Goal: Transaction & Acquisition: Purchase product/service

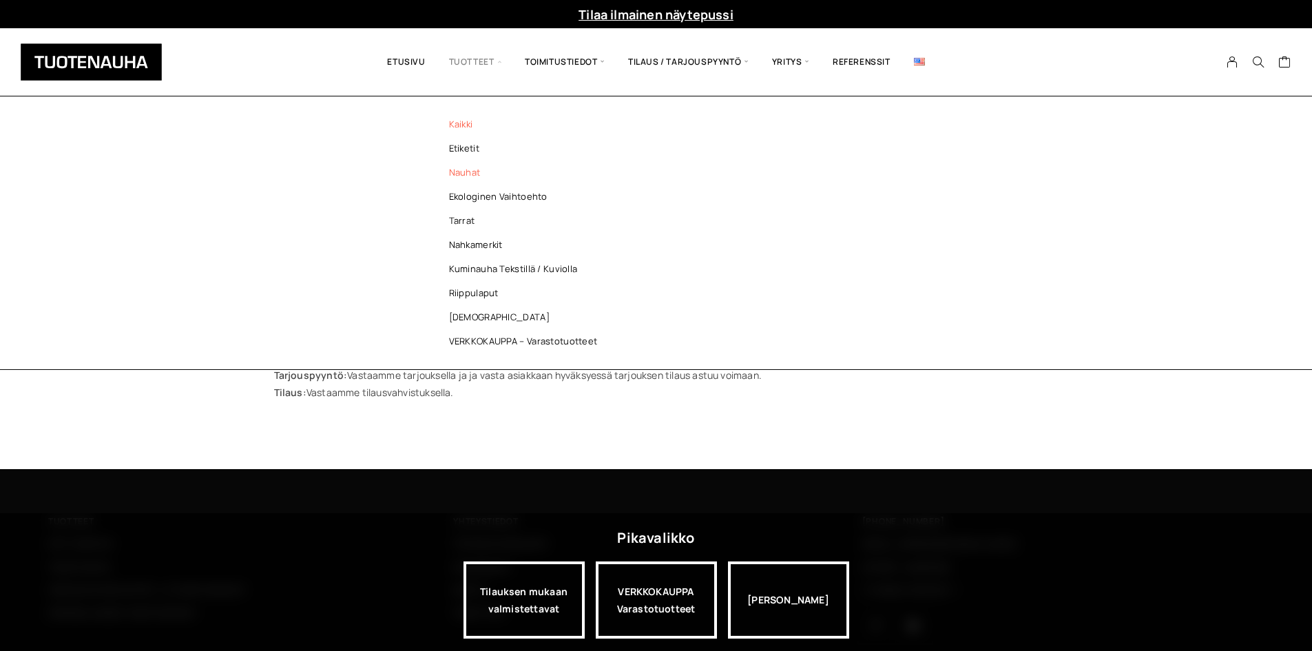
click at [489, 174] on link "Nauhat" at bounding box center [527, 172] width 200 height 24
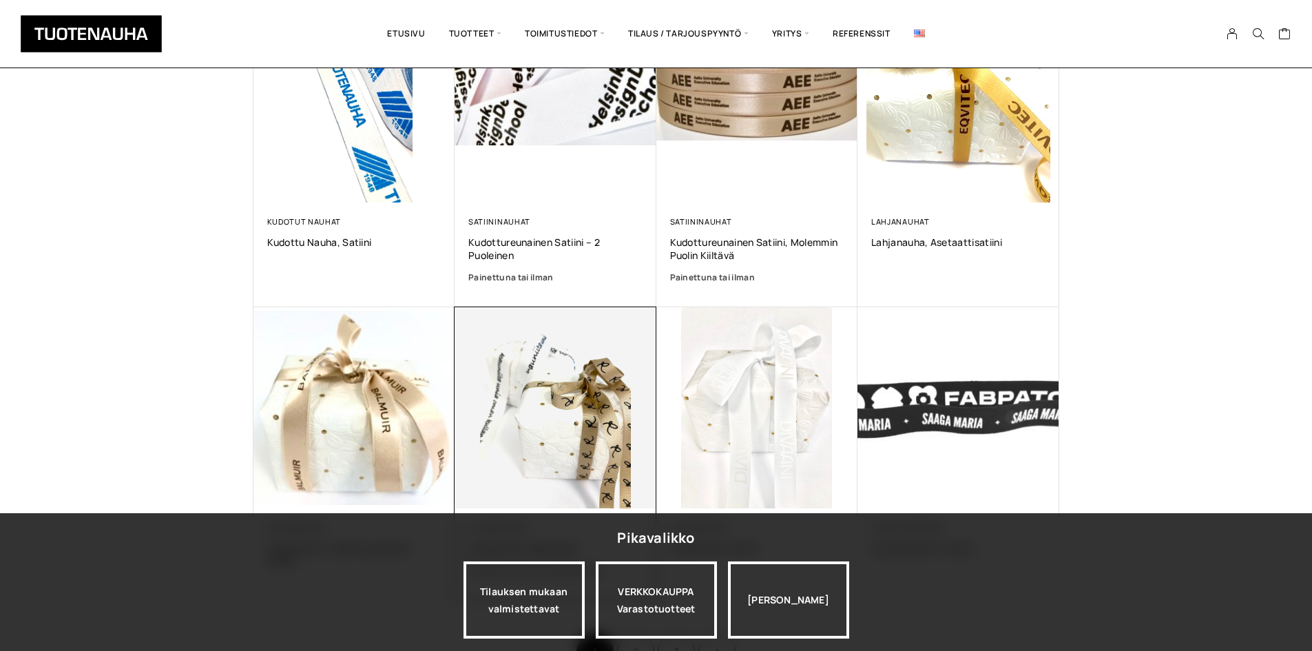
scroll to position [826, 0]
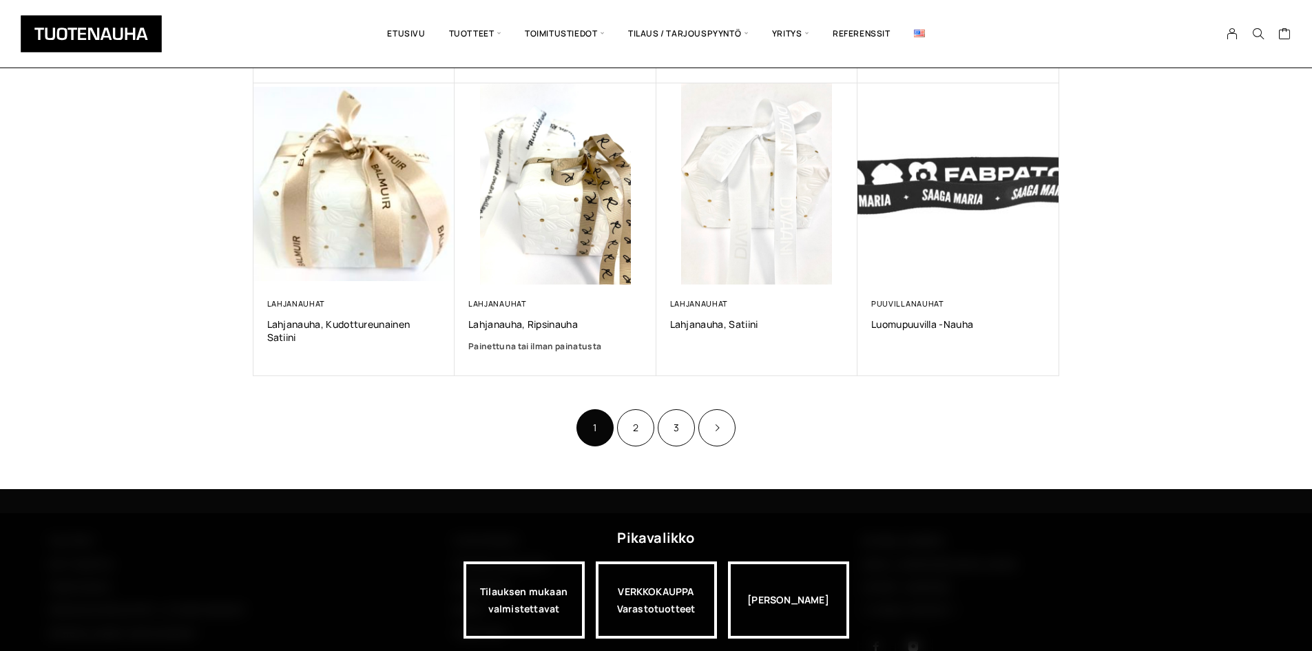
click at [652, 436] on li "2" at bounding box center [635, 427] width 37 height 37
click at [628, 427] on link "2" at bounding box center [635, 427] width 37 height 37
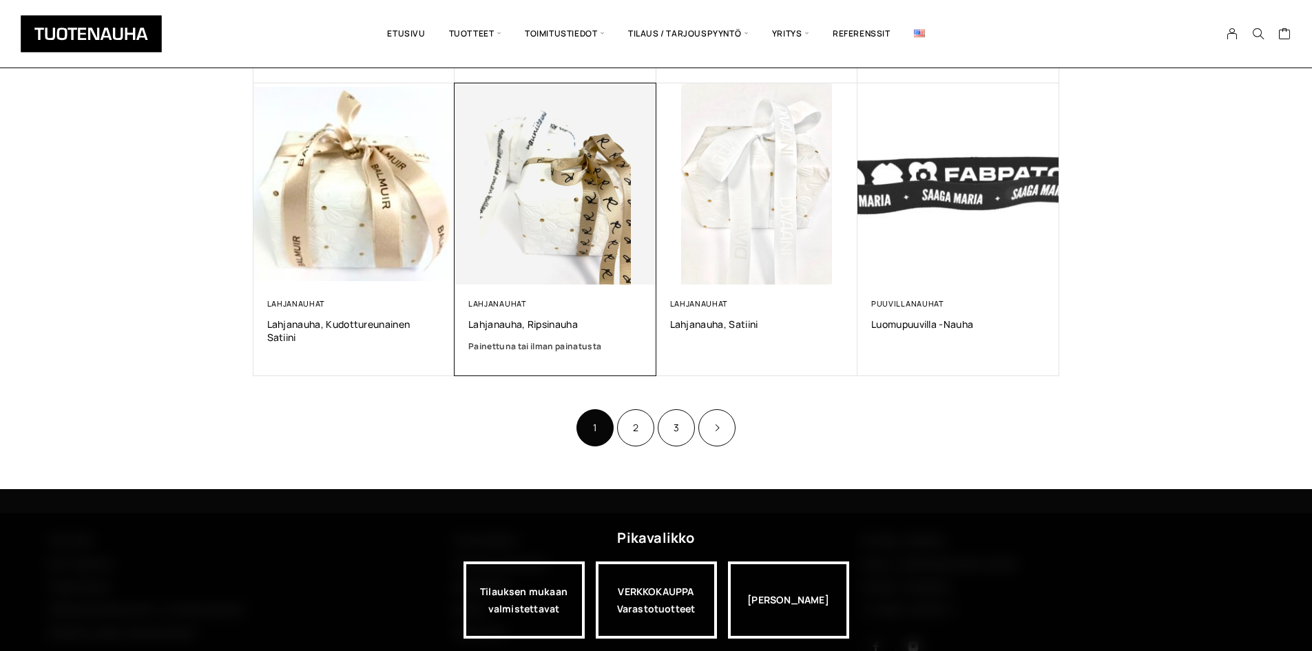
scroll to position [815, 0]
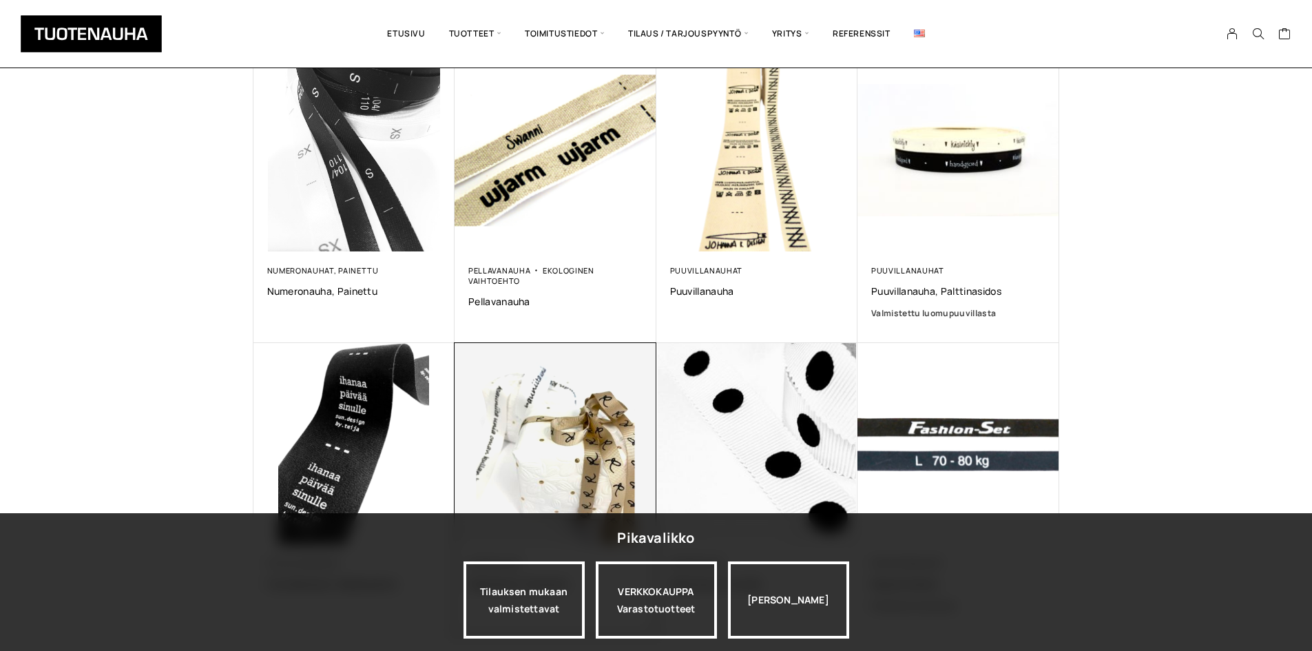
scroll to position [551, 0]
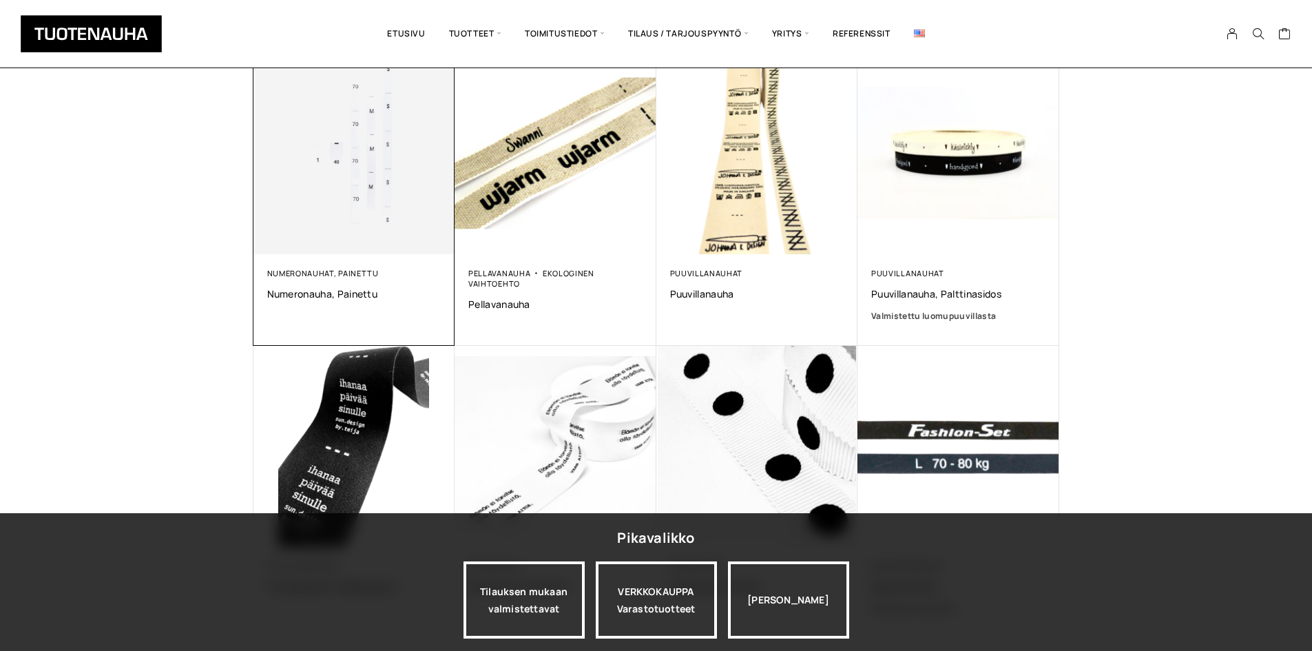
click at [366, 201] on img at bounding box center [353, 153] width 211 height 211
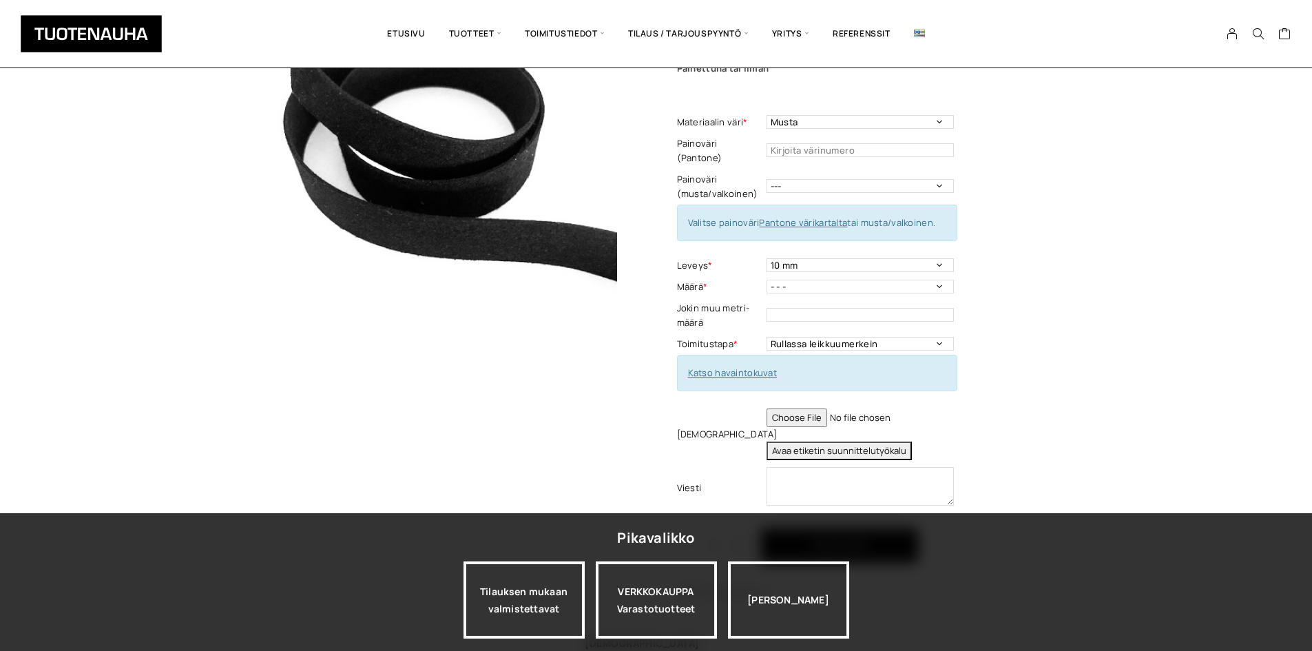
scroll to position [138, 0]
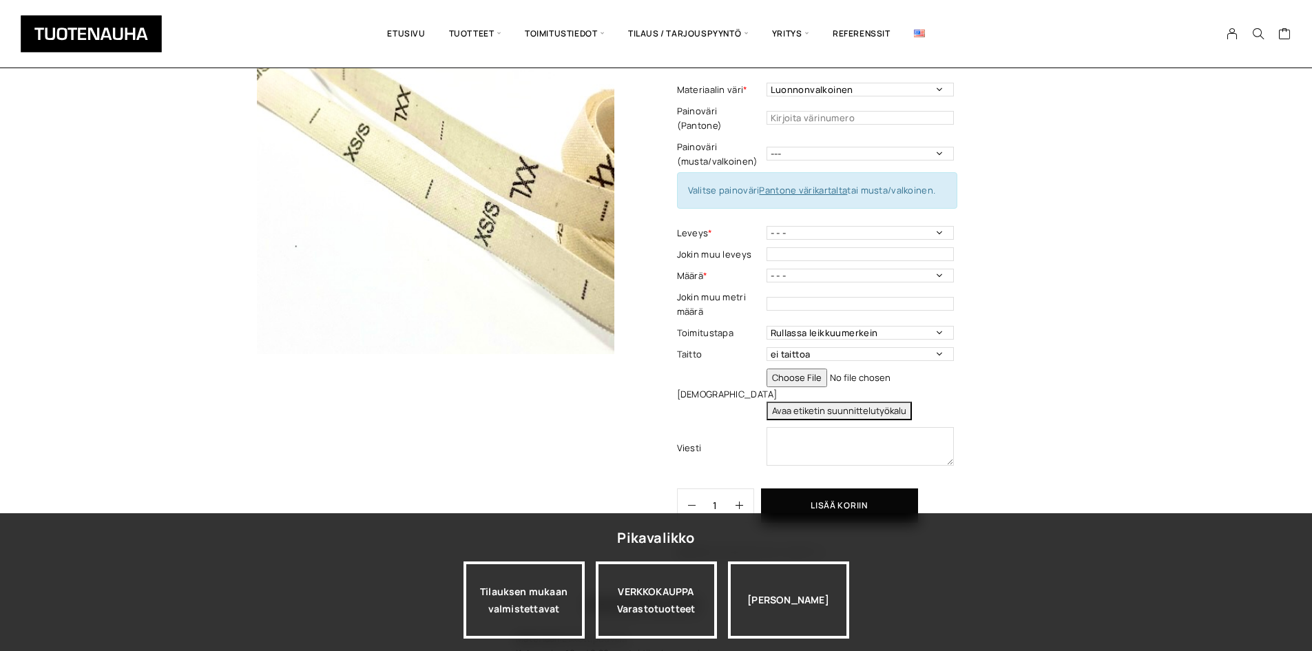
scroll to position [138, 0]
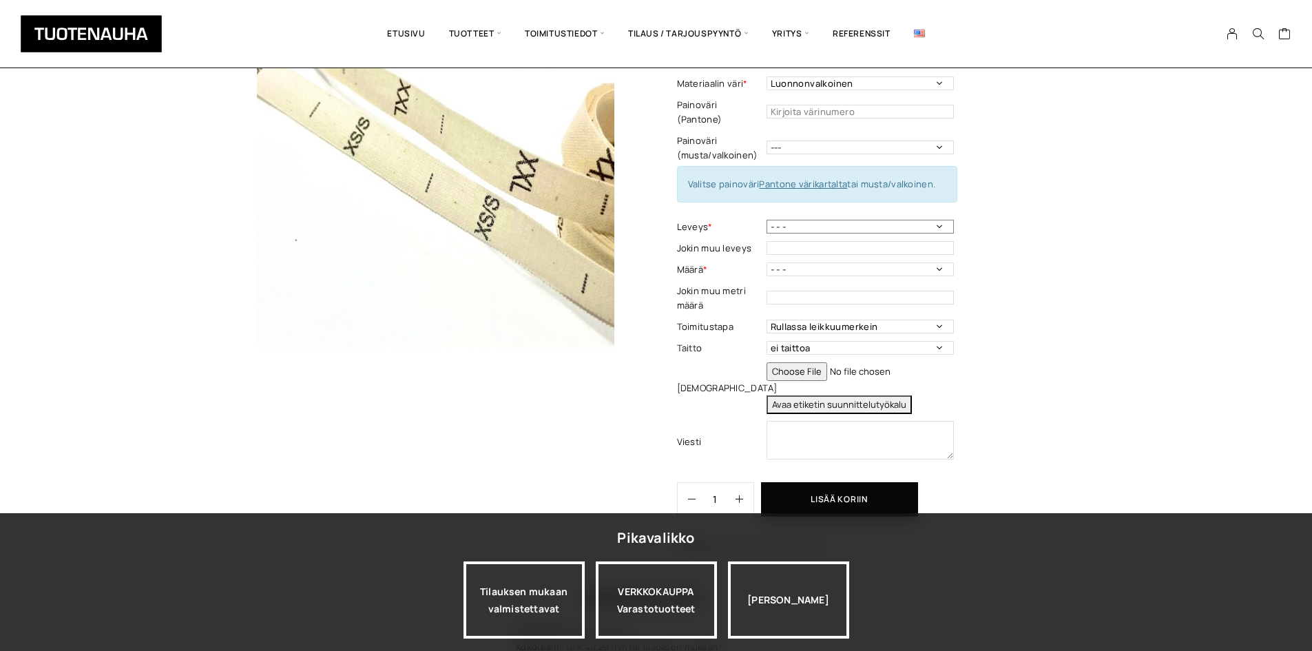
click at [832, 220] on select "- - - 10 mm" at bounding box center [859, 227] width 187 height 14
click at [714, 262] on label "Määrä *" at bounding box center [720, 269] width 86 height 14
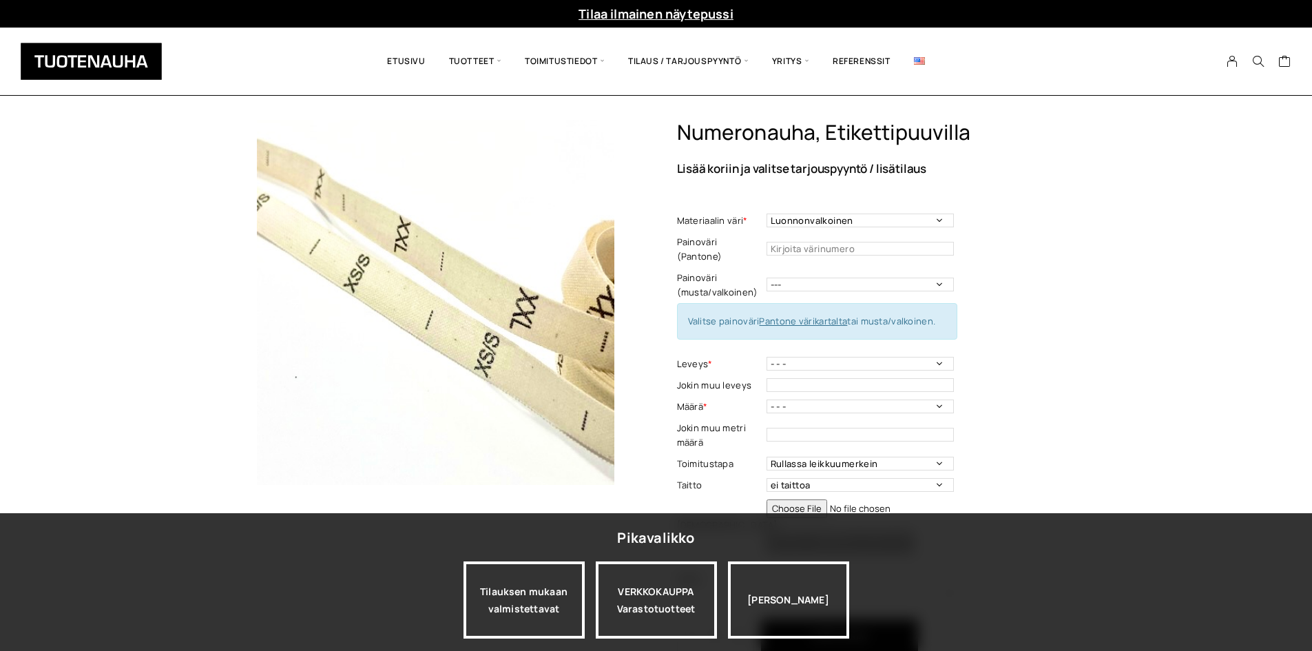
scroll to position [0, 0]
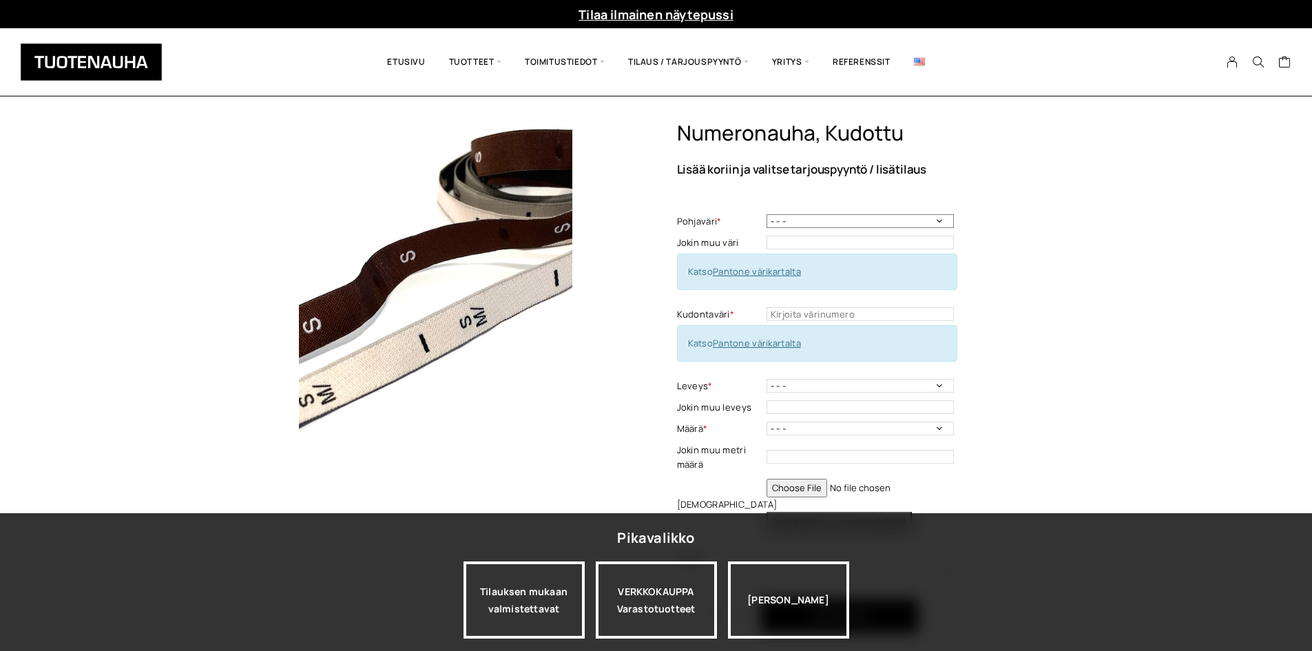
click at [822, 217] on select "- - - Valkoinen Musta" at bounding box center [859, 221] width 187 height 14
select select "Valkoinen"
click at [766, 214] on select "- - - Valkoinen Musta" at bounding box center [859, 221] width 187 height 14
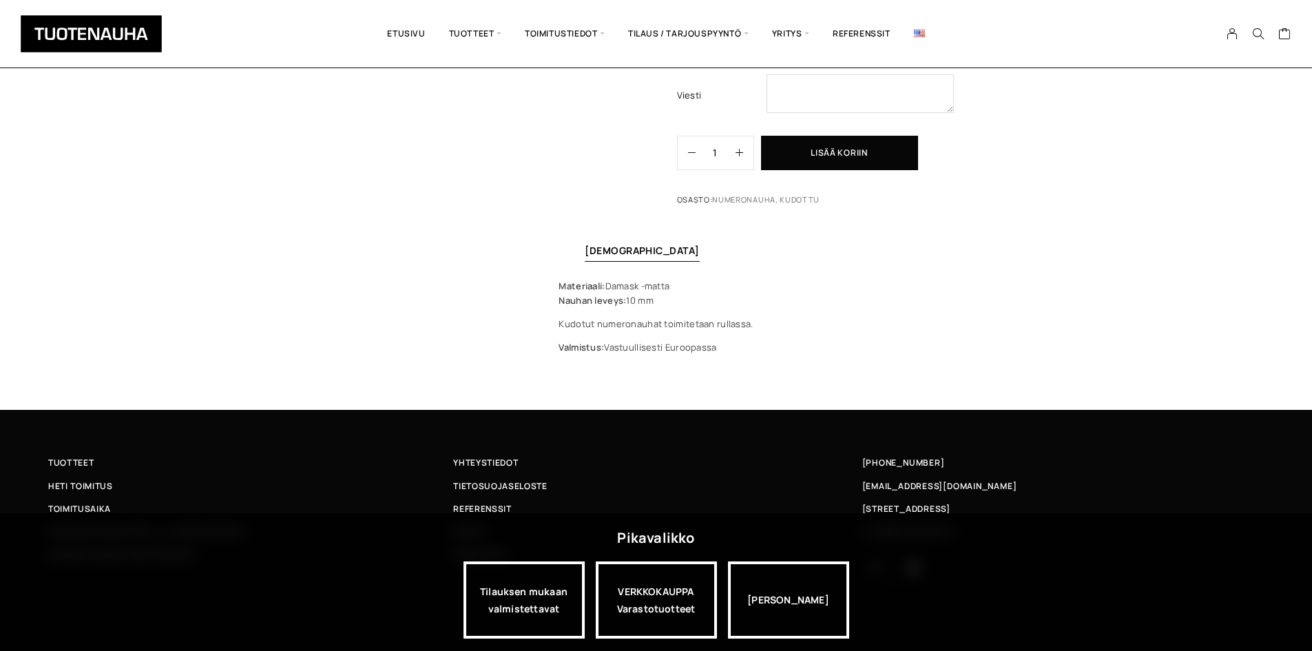
scroll to position [463, 0]
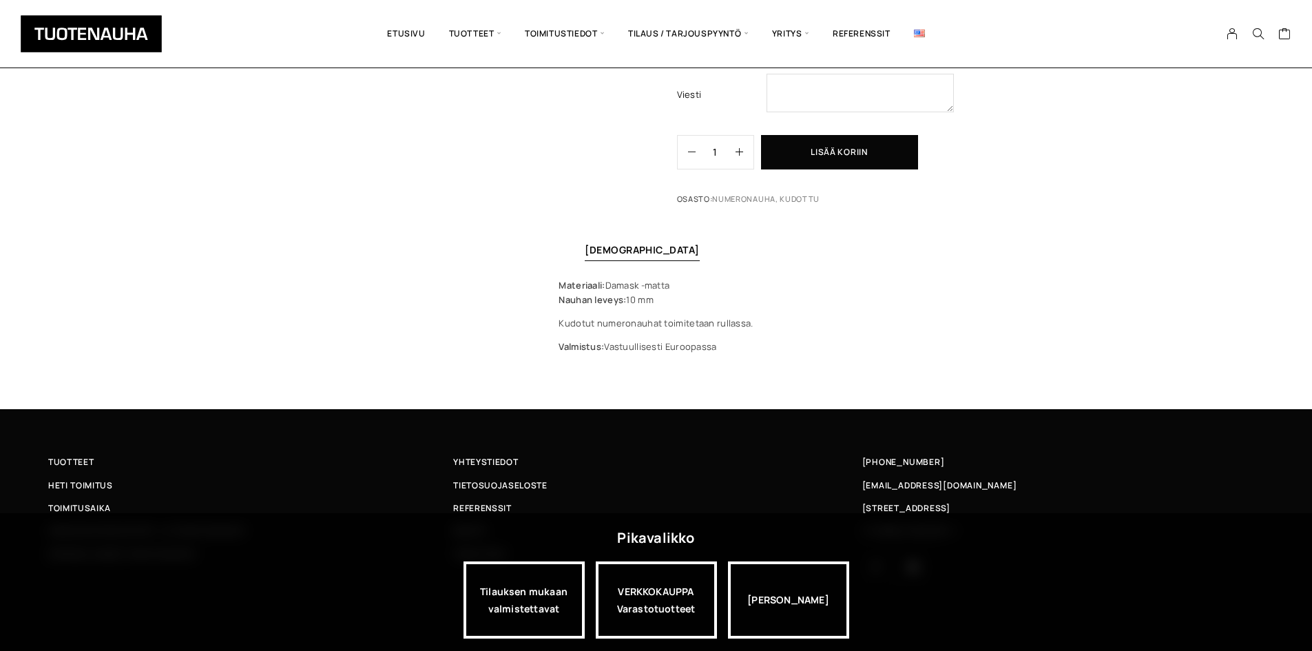
click at [159, 123] on div "Numeronauha, kudottu Lisää koriin ja valitse tarjouspyyntö / lisätilaus Pohjavä…" at bounding box center [656, 33] width 1312 height 752
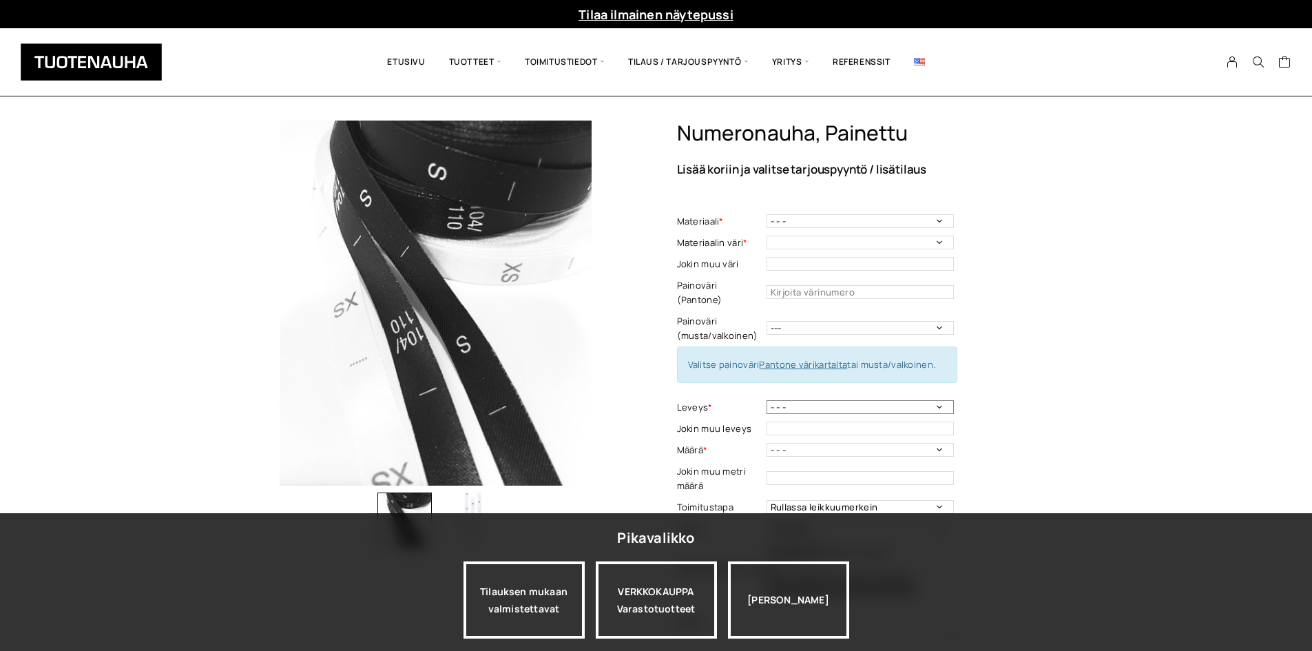
click at [790, 400] on select "- - - 10 mm" at bounding box center [859, 407] width 187 height 14
click at [293, 41] on div at bounding box center [190, 62] width 352 height 47
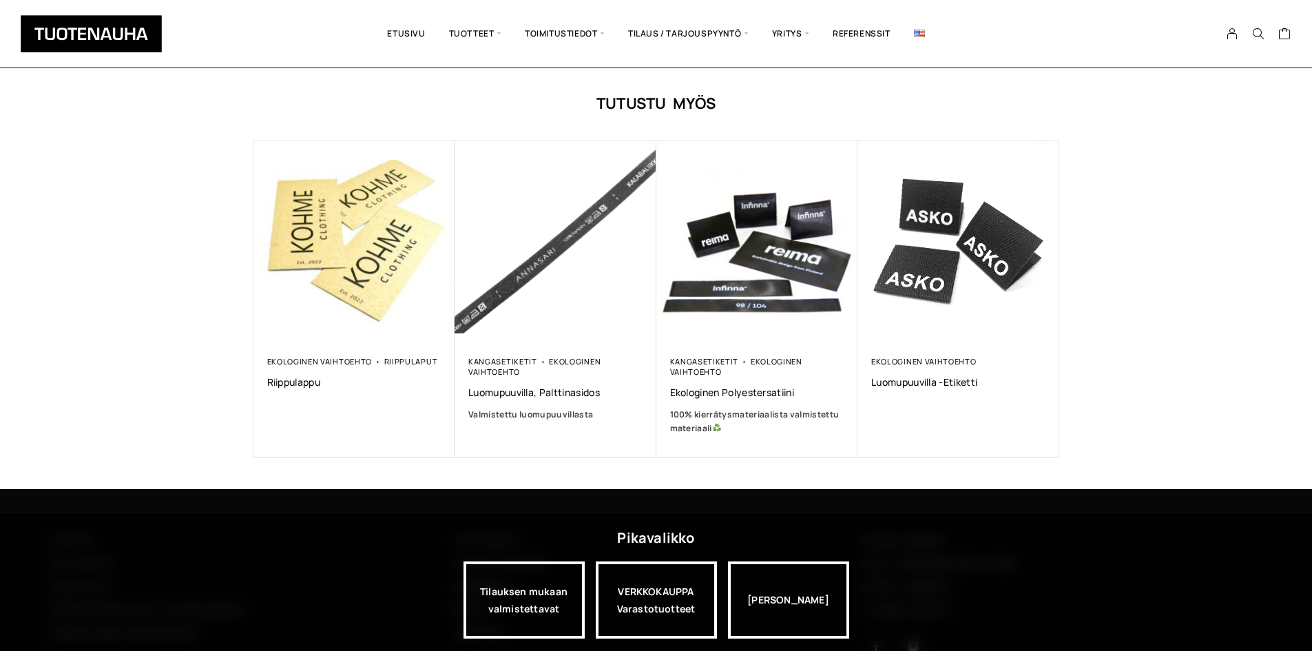
scroll to position [757, 0]
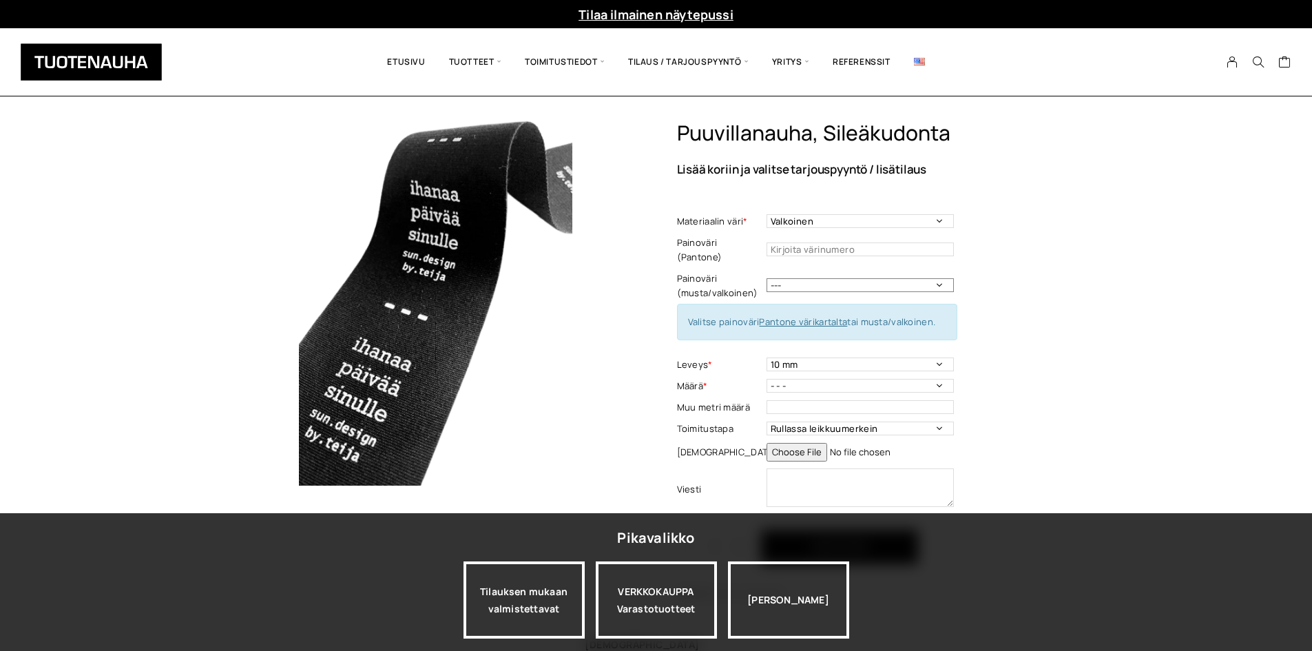
click at [817, 278] on select "--- Musta Valkoinen" at bounding box center [859, 285] width 187 height 14
select select "musta"
click at [766, 278] on select "--- Musta Valkoinen" at bounding box center [859, 285] width 187 height 14
click at [851, 379] on select "- - - 50 m 100 m 200 m 300 m 400 m 500 m 600 m 700 m 800 m 900 m 1000 m" at bounding box center [859, 386] width 187 height 14
click at [766, 379] on select "- - - 50 m 100 m 200 m 300 m 400 m 500 m 600 m 700 m 800 m 900 m 1000 m" at bounding box center [859, 386] width 187 height 14
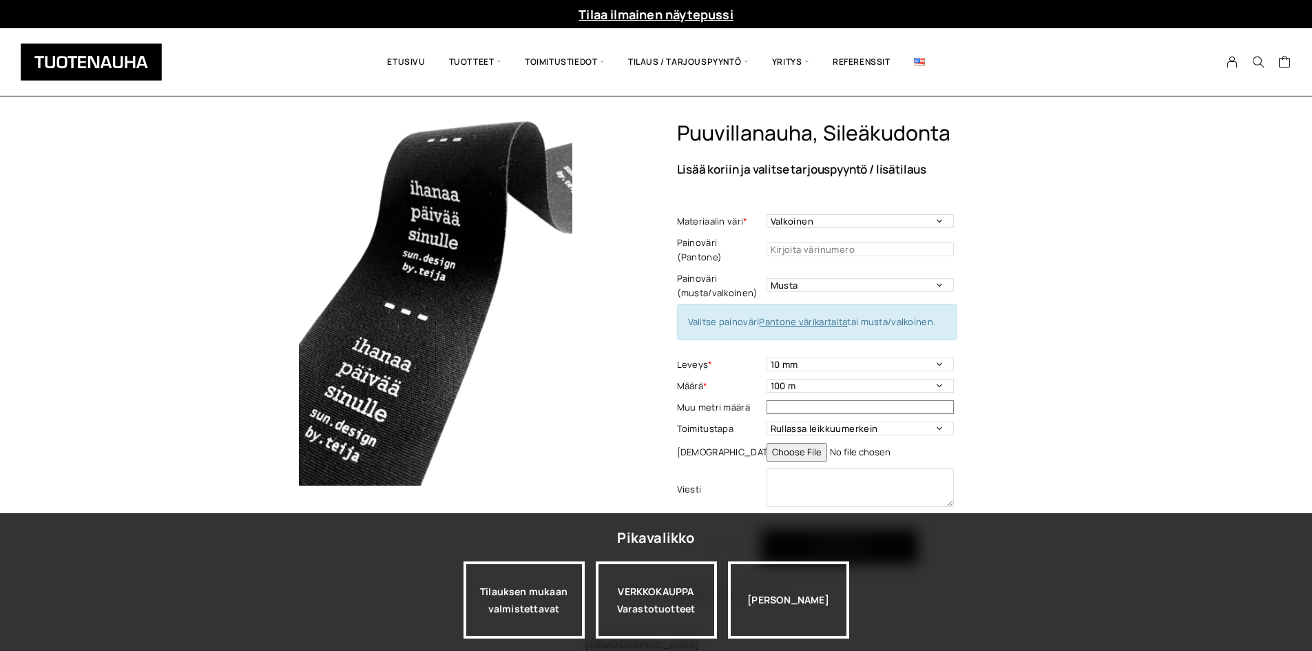
click at [775, 400] on input "text" at bounding box center [859, 407] width 187 height 14
click at [1082, 360] on div "Puuvillanauha, sileäkudonta Lisää koriin ja valitse tarjouspyyntö / lisätilaus …" at bounding box center [656, 474] width 1312 height 709
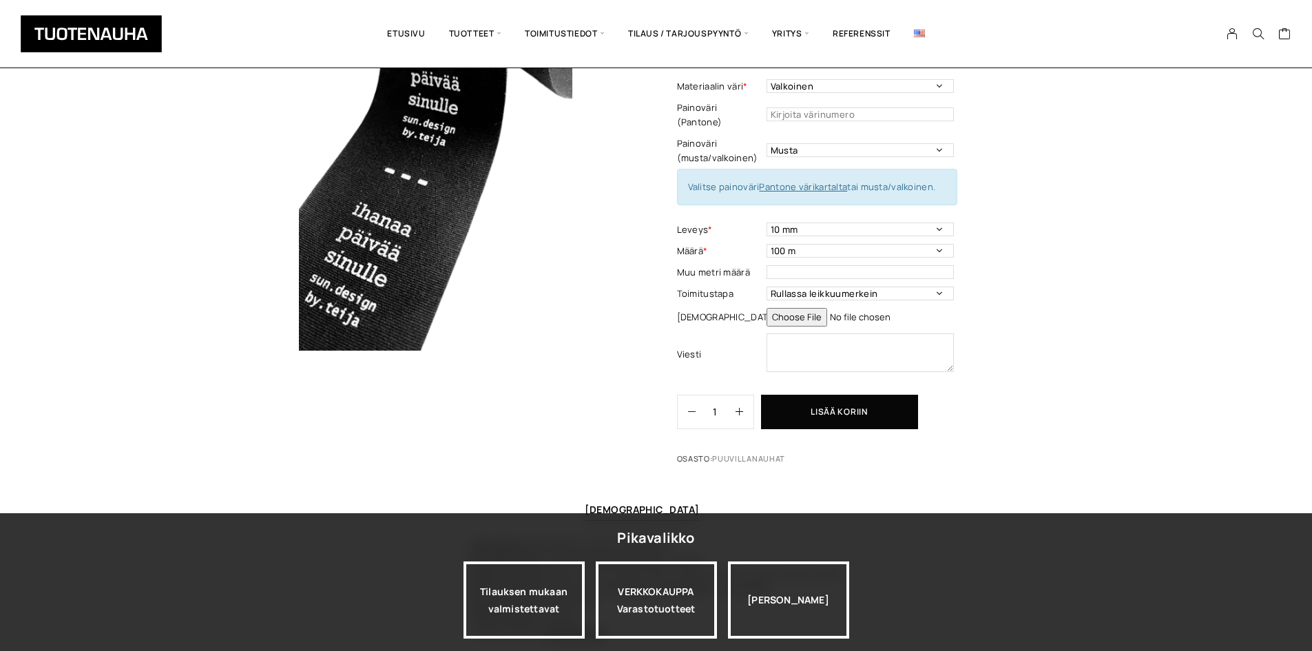
scroll to position [138, 0]
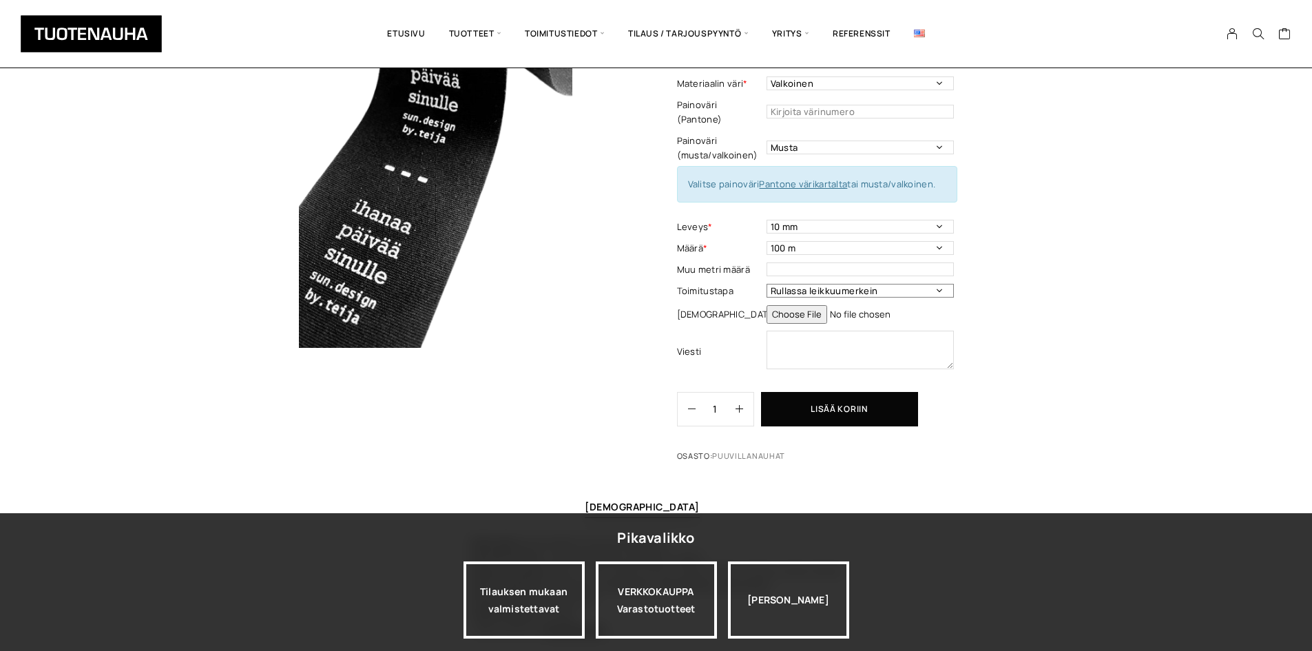
click at [936, 284] on select "Rullassa leikkuumerkein Rullassa ilman leikkuumerkkejä Leikattuna" at bounding box center [859, 291] width 187 height 14
click at [850, 262] on input "text" at bounding box center [859, 269] width 187 height 14
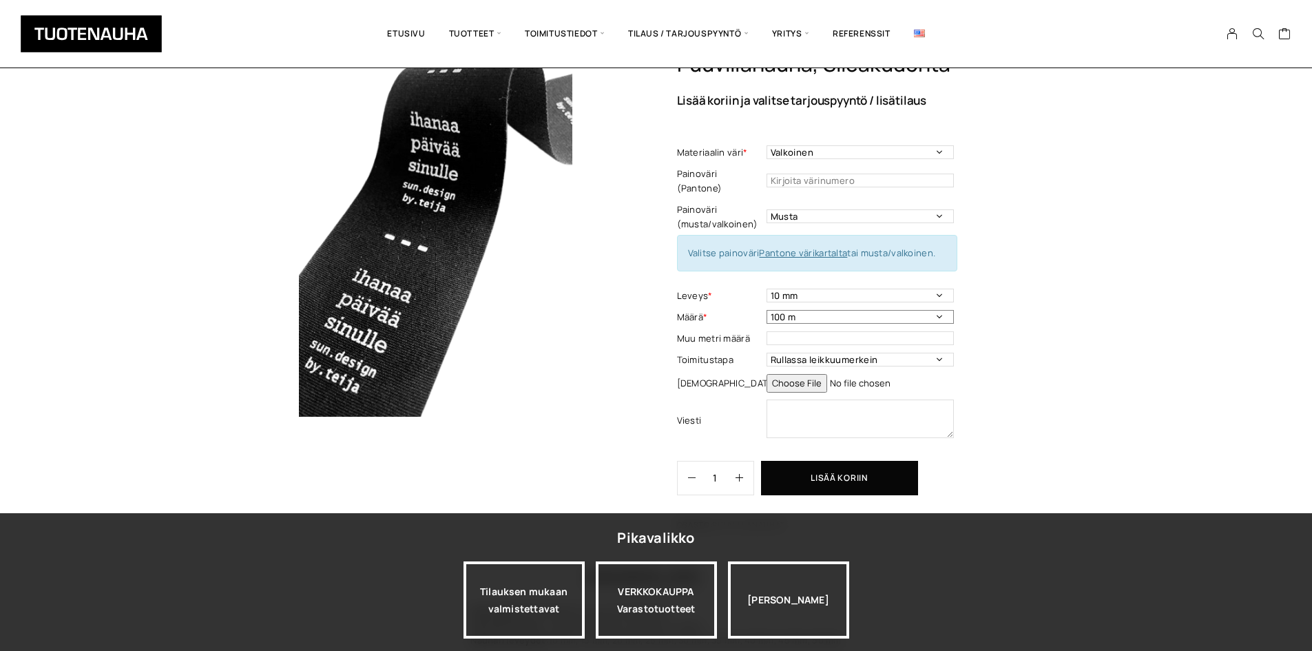
click at [818, 310] on select "- - - 50 m 100 m 200 m 300 m 400 m 500 m 600 m 700 m 800 m 900 m 1000 m" at bounding box center [859, 317] width 187 height 14
select select "50 m"
click at [766, 310] on select "- - - 50 m 100 m 200 m 300 m 400 m 500 m 600 m 700 m 800 m 900 m 1000 m" at bounding box center [859, 317] width 187 height 14
click at [810, 288] on select "10 mm 15 mm 20 mm 25 mm 30 mm 35 mm 40 mm 45 mm 50 mm" at bounding box center [859, 295] width 187 height 14
select select "15 mm"
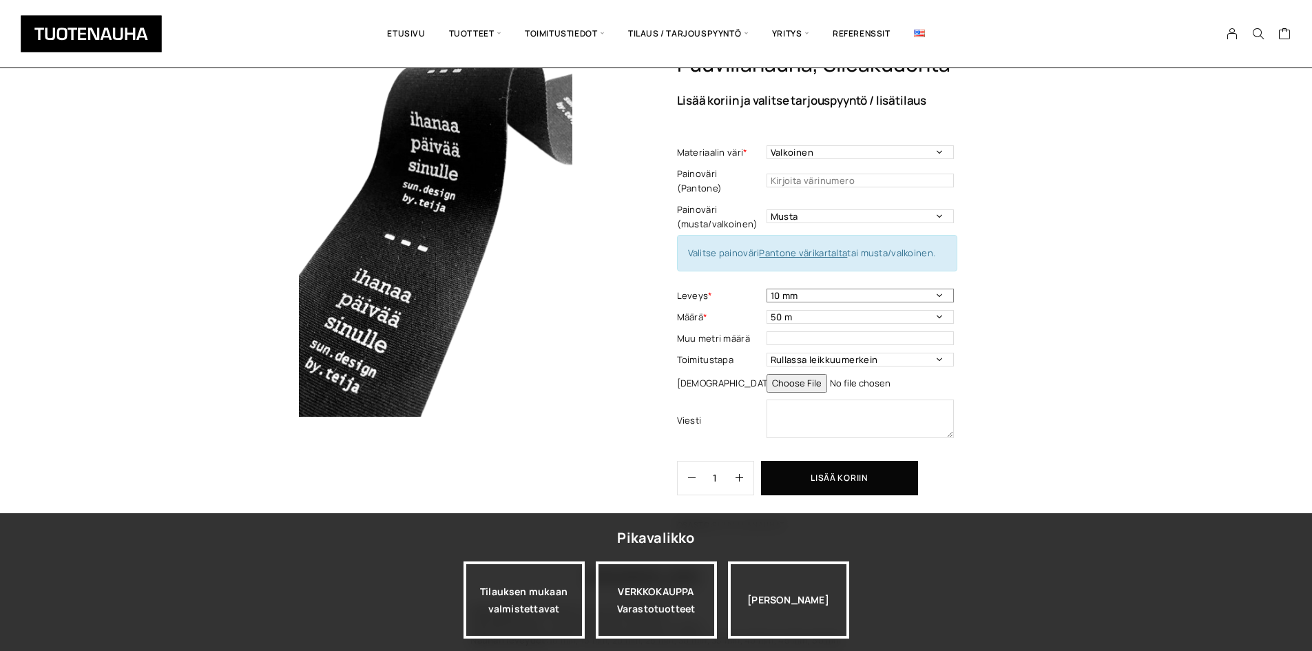
click at [766, 288] on select "10 mm 15 mm 20 mm 25 mm 30 mm 35 mm 40 mm 45 mm 50 mm" at bounding box center [859, 295] width 187 height 14
click at [791, 331] on input "text" at bounding box center [859, 338] width 187 height 14
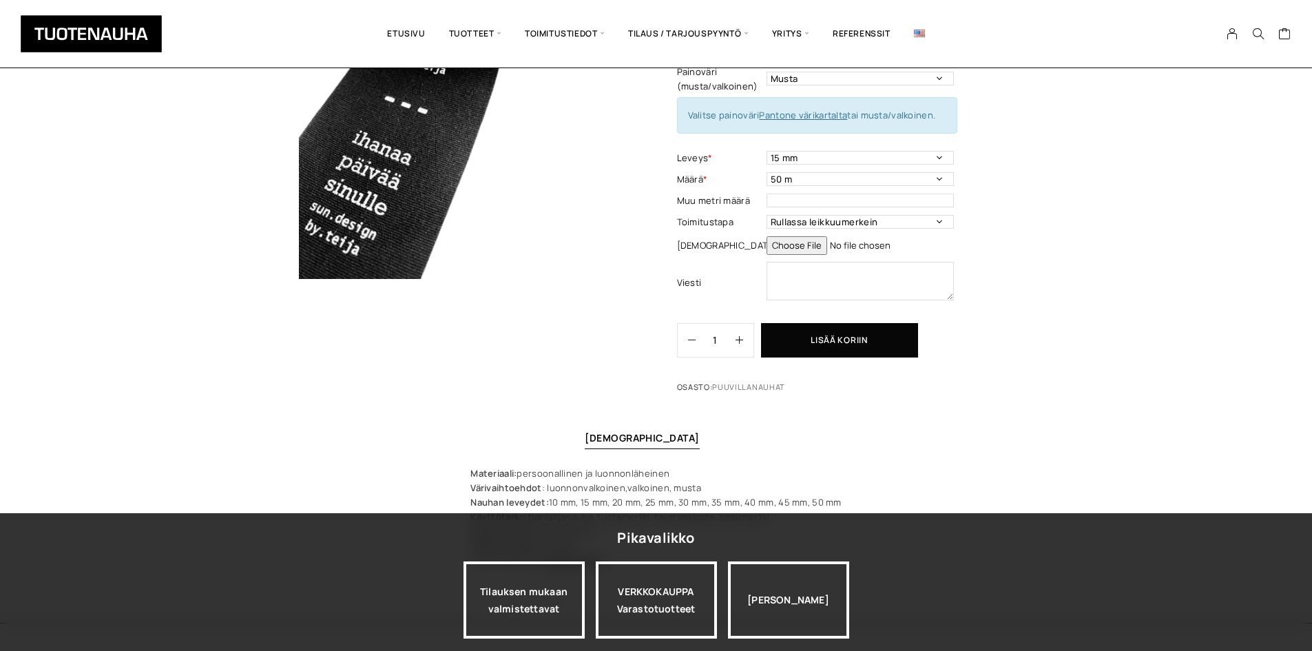
click at [547, 408] on div "Puuvillanauha, sileäkudonta Lisää koriin ja valitse tarjouspyyntö / lisätilaus …" at bounding box center [656, 268] width 1312 height 709
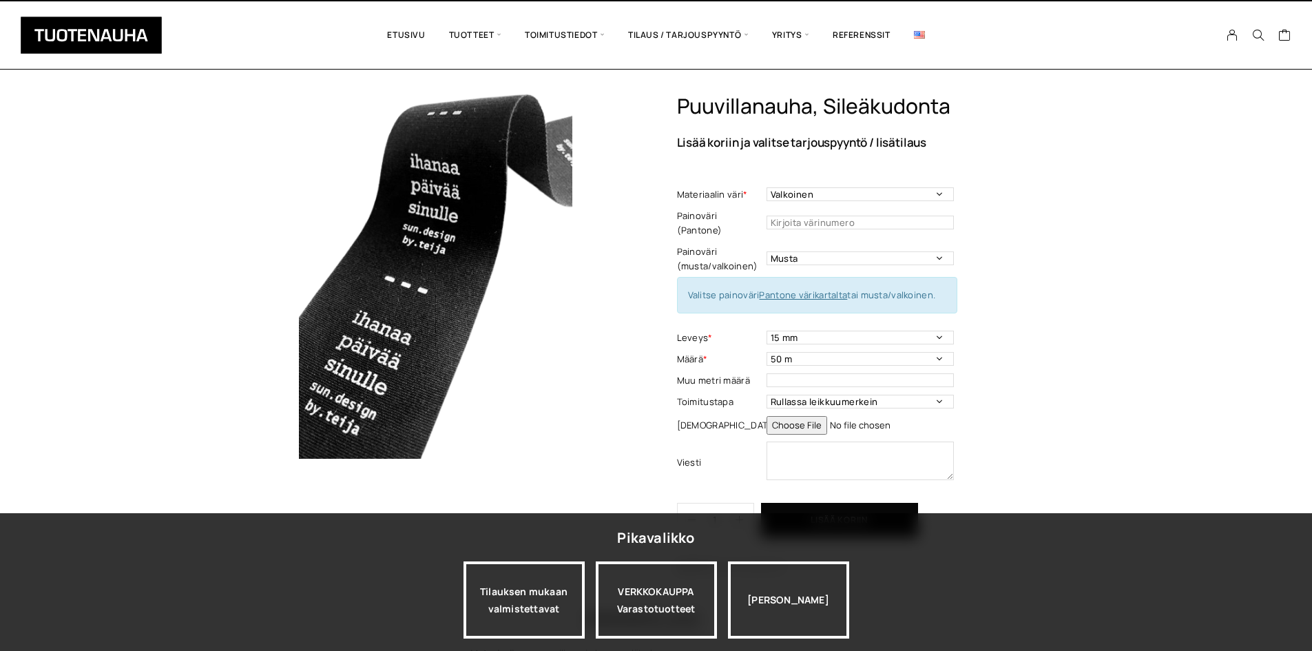
scroll to position [0, 0]
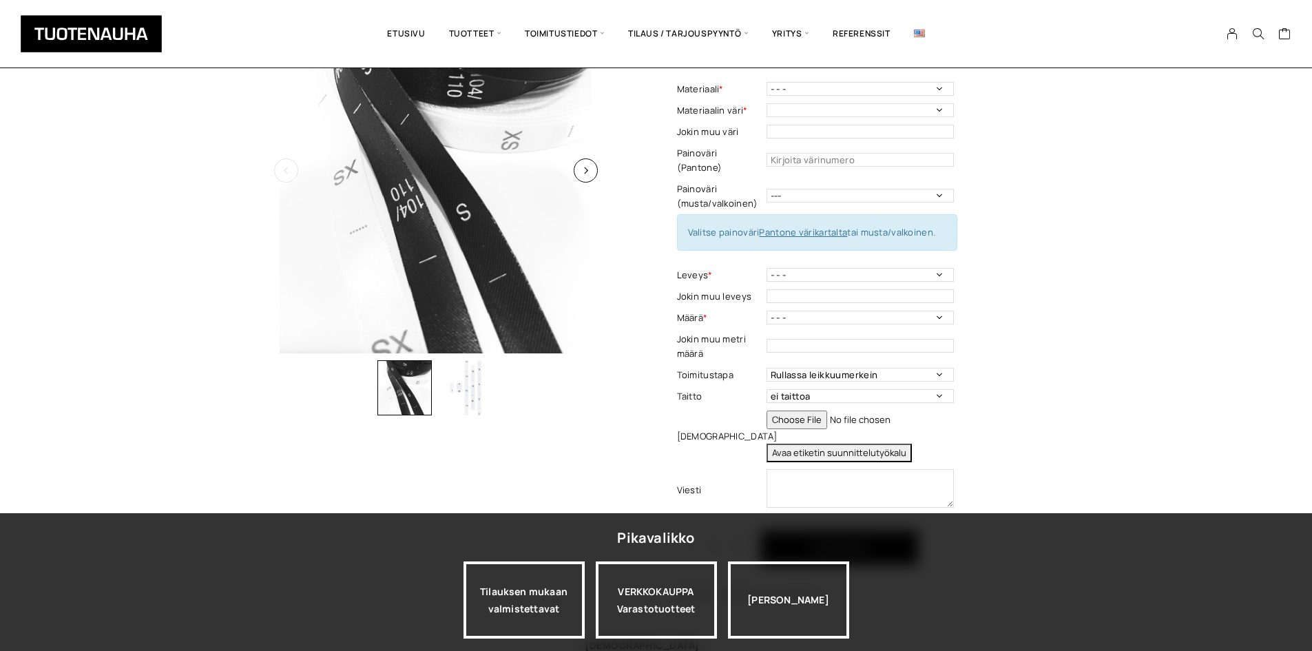
scroll to position [138, 0]
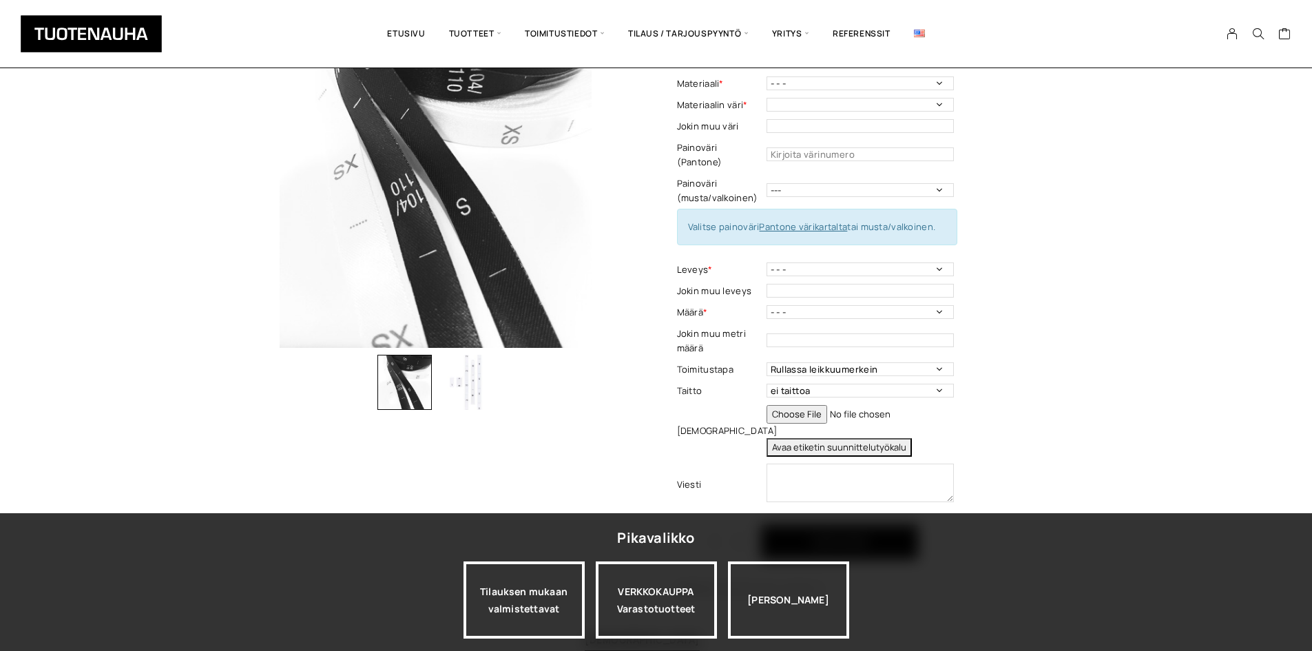
click at [462, 383] on img "button" at bounding box center [466, 382] width 55 height 55
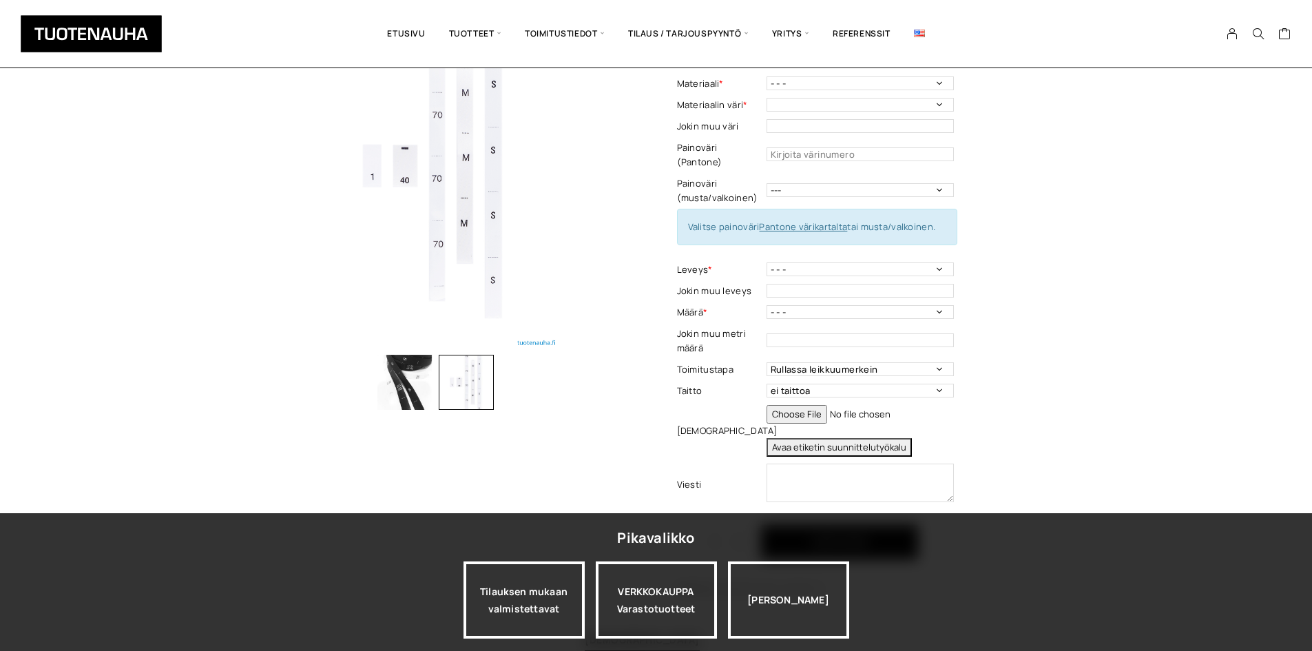
scroll to position [69, 0]
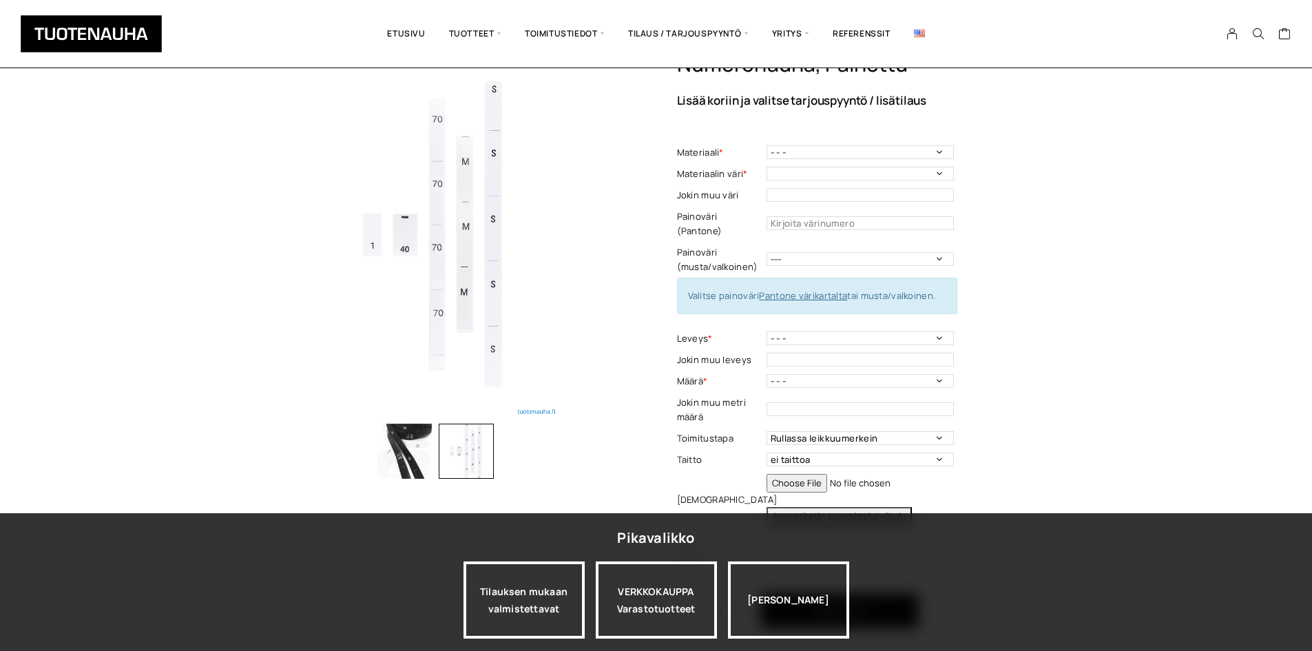
click at [414, 441] on img "button" at bounding box center [404, 450] width 55 height 55
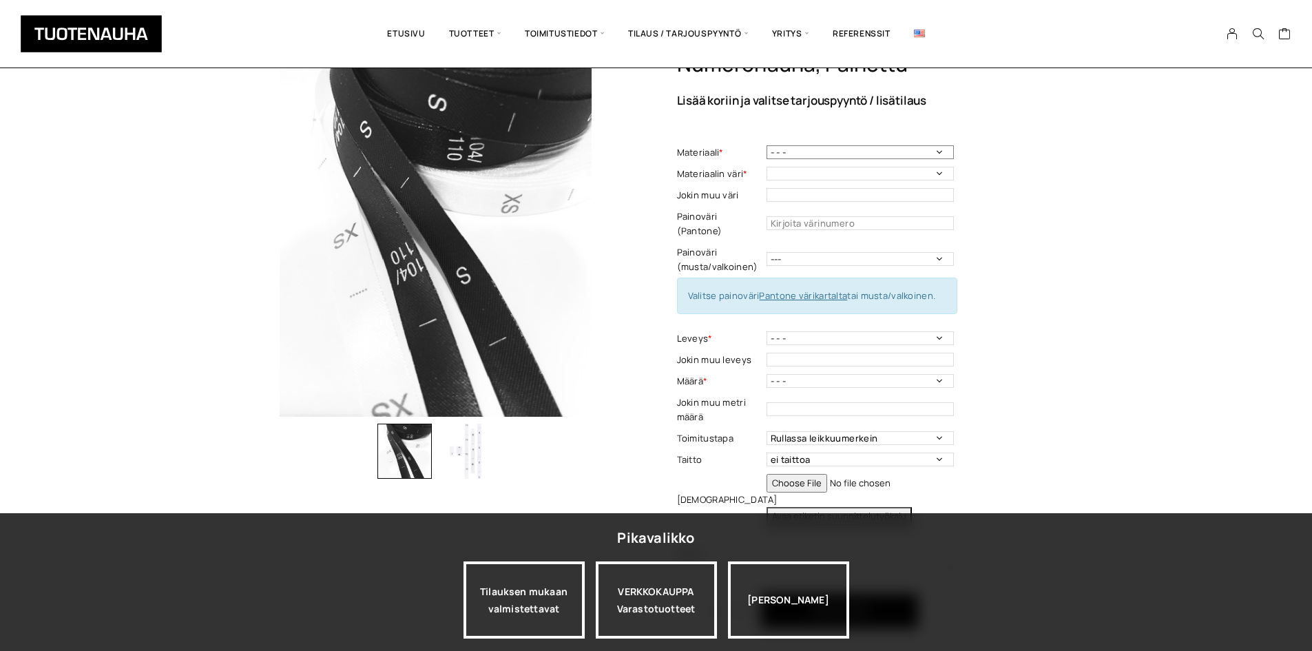
click at [796, 156] on select "- - - Polyestersatiini, matta Polyestersatiini, kiiltävä Ekologinen polyestersa…" at bounding box center [859, 152] width 187 height 14
drag, startPoint x: 796, startPoint y: 156, endPoint x: 795, endPoint y: 165, distance: 9.0
click at [796, 162] on div "Materiaali * - - - Polyestersatiini, matta Polyestersatiini, kiiltävä Ekologine…" at bounding box center [817, 360] width 280 height 436
click at [798, 373] on td "- - - 100 m 150 m 200 m 300 m Määrä - Pakollinen tieto" at bounding box center [861, 380] width 191 height 21
click at [799, 374] on select "- - - 100 m 150 m 200 m 300 m" at bounding box center [859, 381] width 187 height 14
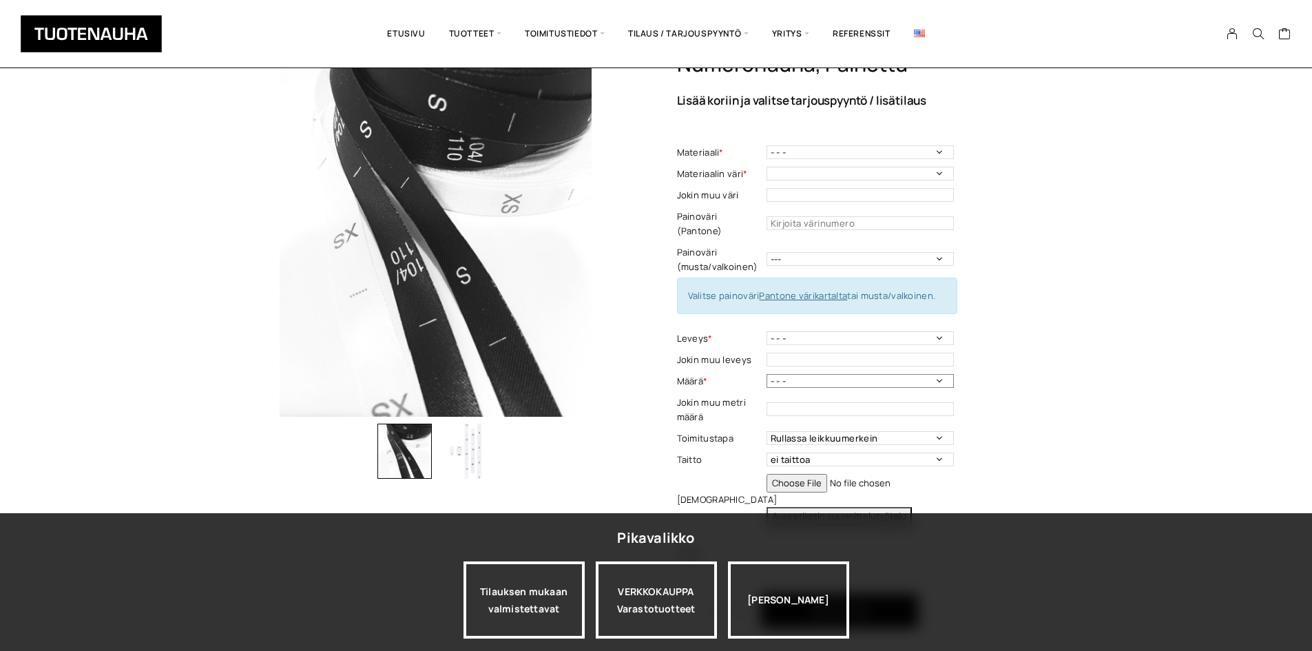
select select "100 m"
click at [766, 374] on select "- - - 100 m 150 m 200 m 300 m" at bounding box center [859, 381] width 187 height 14
click at [824, 374] on select "- - - 100 m 150 m 200 m 300 m" at bounding box center [859, 381] width 187 height 14
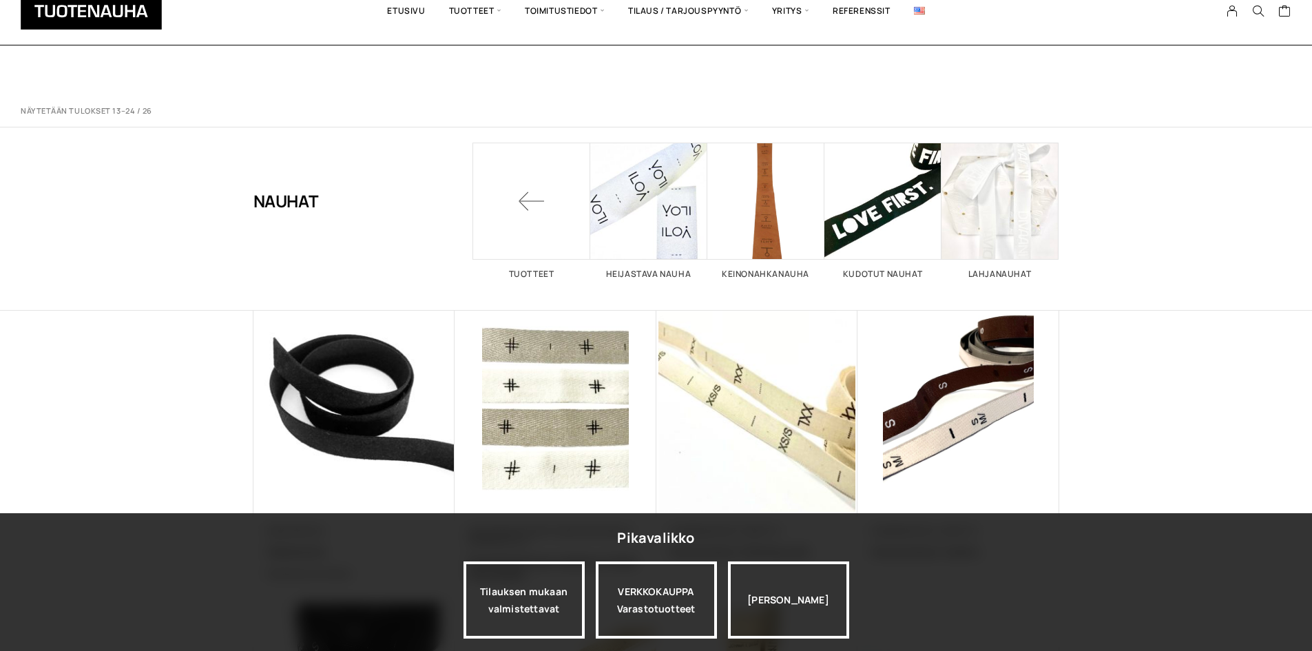
scroll to position [550, 0]
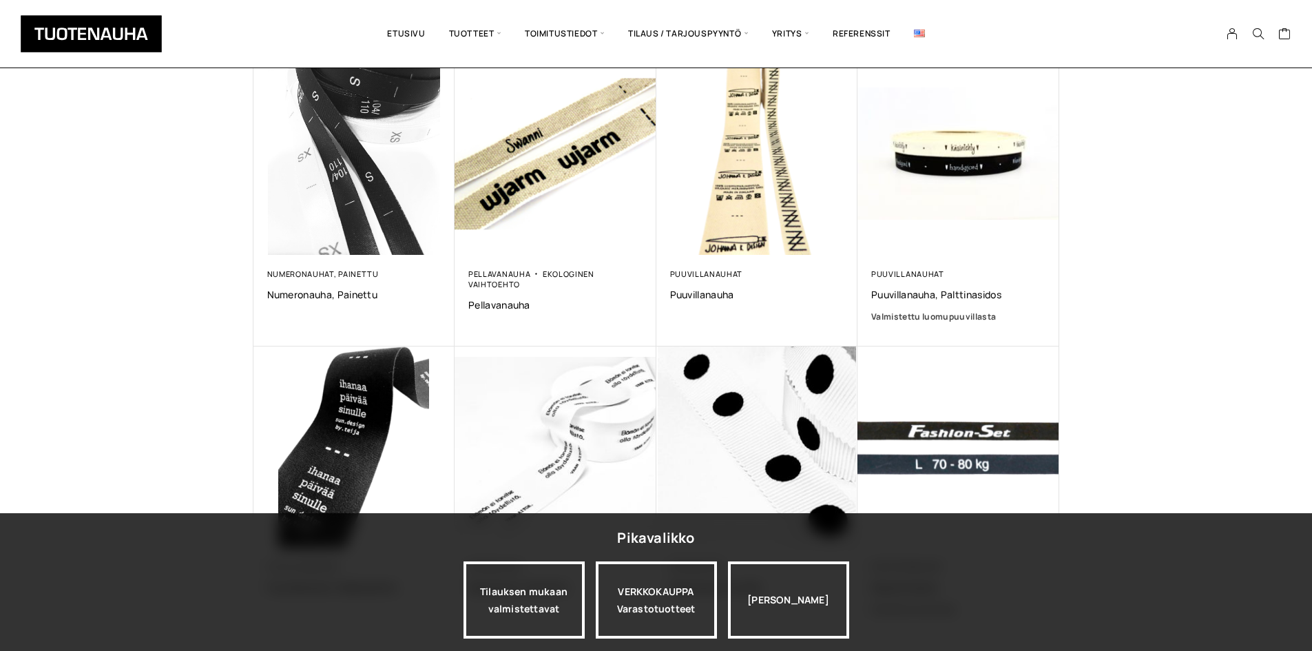
click at [1, 350] on div "Näytetään tulokset 13–24 / 26 Lajittelu: ostetuin ensin Järjestä uusimman mukaa…" at bounding box center [656, 149] width 1312 height 1206
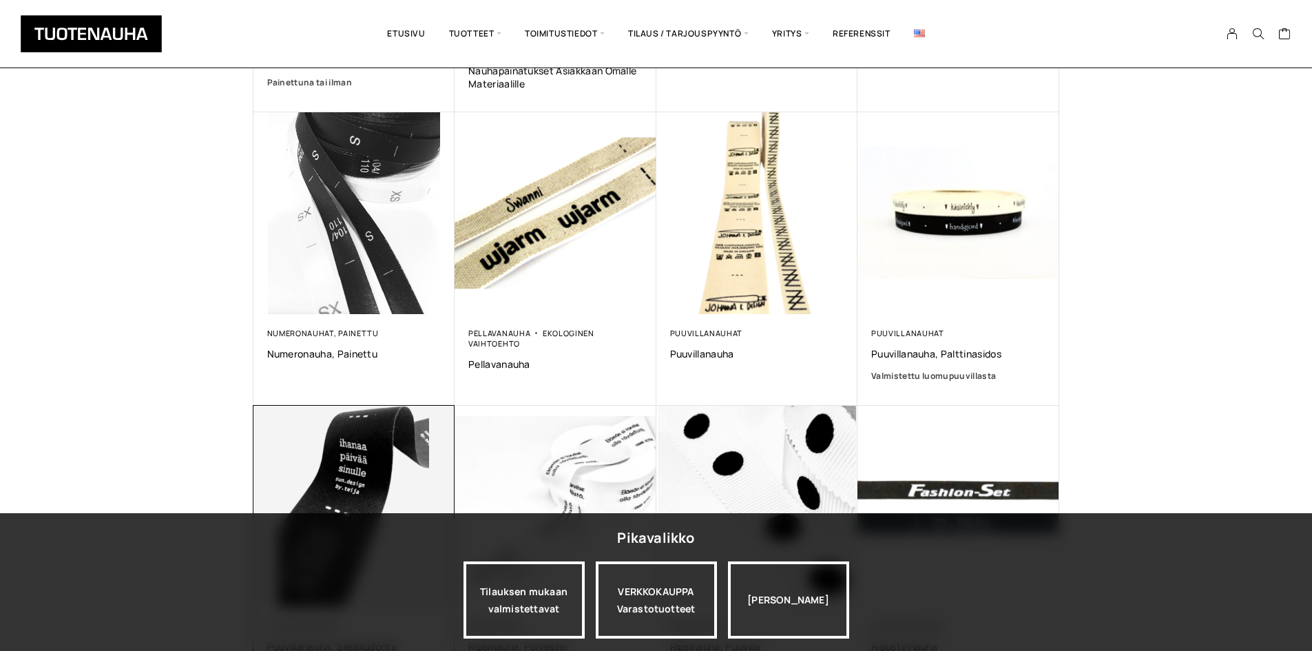
scroll to position [482, 0]
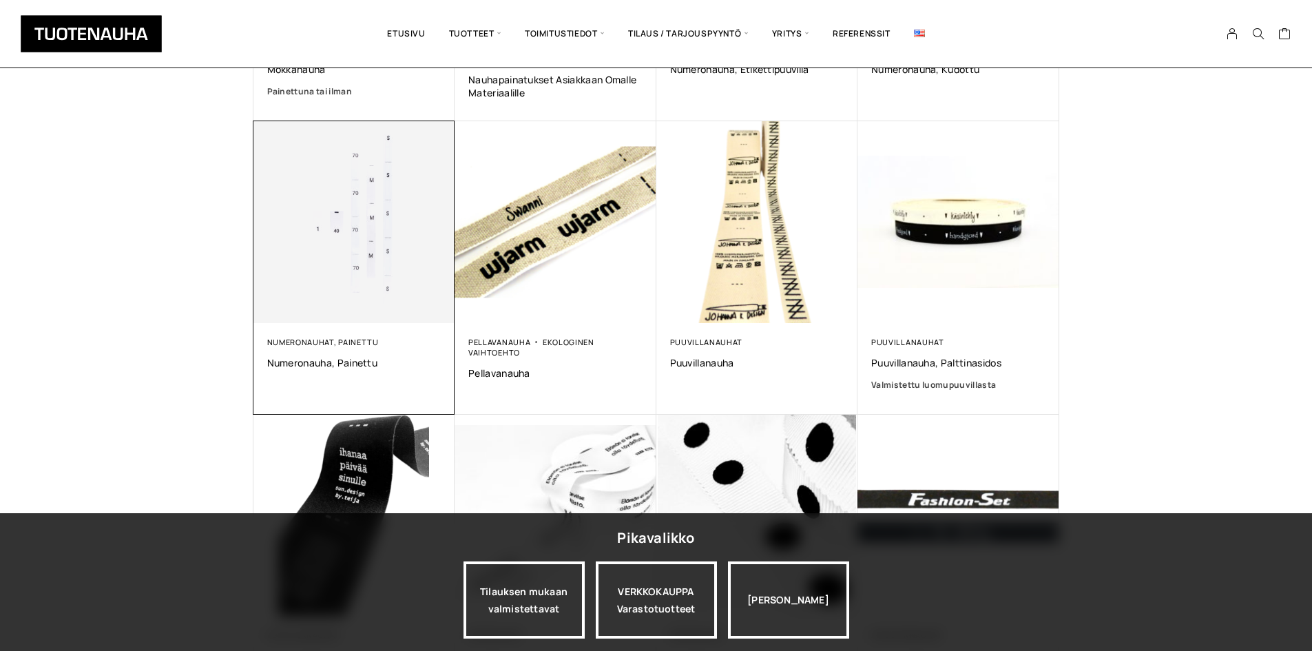
click at [358, 246] on img at bounding box center [353, 221] width 211 height 211
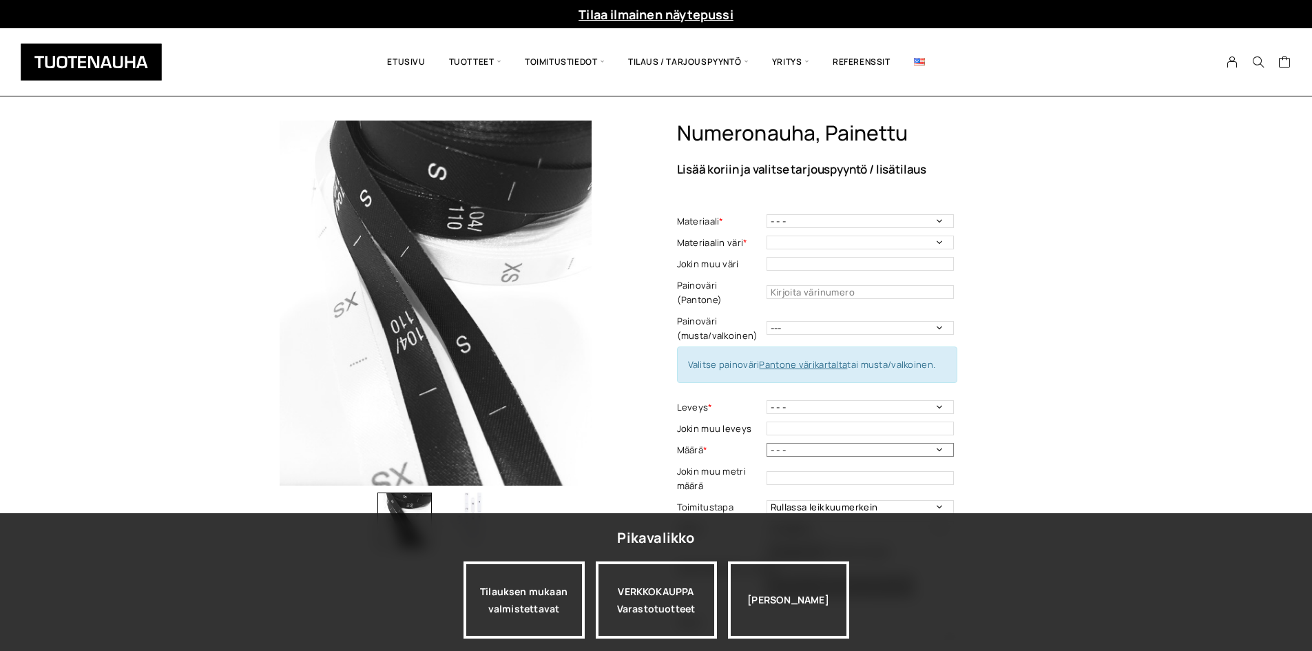
click at [810, 443] on select "- - - 100 m 150 m 200 m 300 m" at bounding box center [859, 450] width 187 height 14
select select "100 m"
click at [766, 443] on select "- - - 100 m 150 m 200 m 300 m" at bounding box center [859, 450] width 187 height 14
click at [1108, 363] on div "Numeronauha, painettu Lisää koriin ja valitse tarjouspyyntö / lisätilaus Materi…" at bounding box center [656, 531] width 1312 height 822
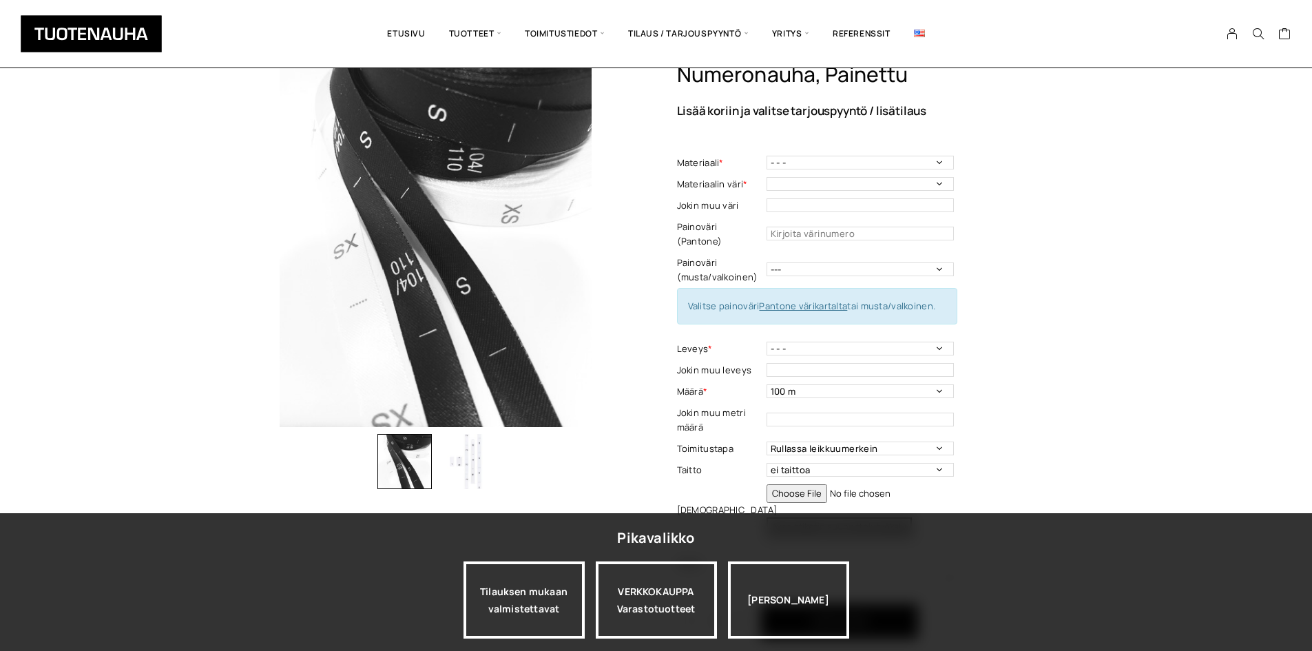
scroll to position [69, 0]
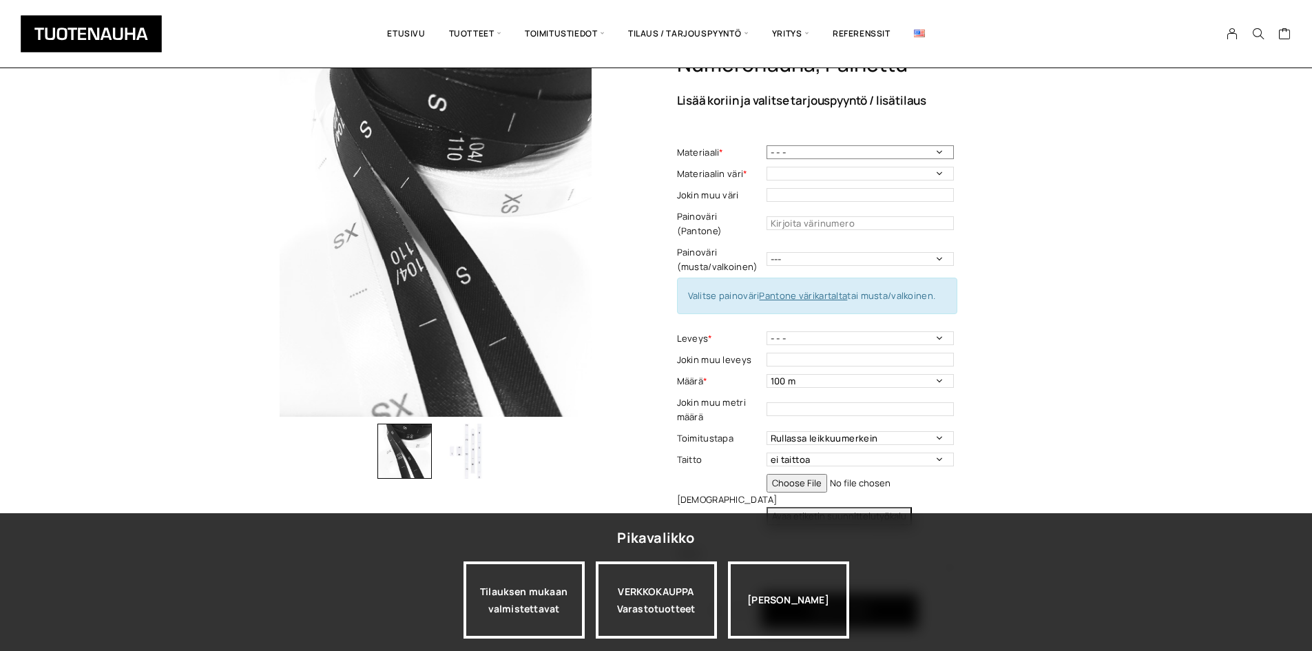
click at [899, 145] on select "- - - Polyestersatiini, matta Polyestersatiini, kiiltävä Ekologinen polyestersa…" at bounding box center [859, 152] width 187 height 14
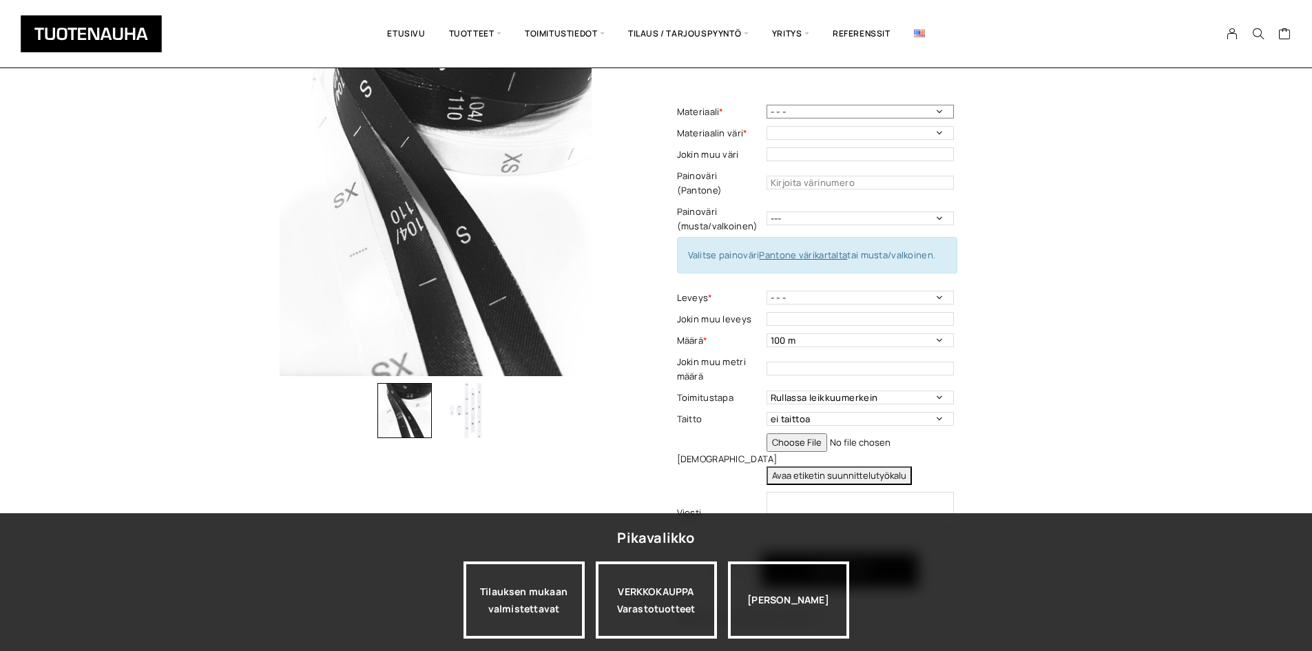
scroll to position [138, 0]
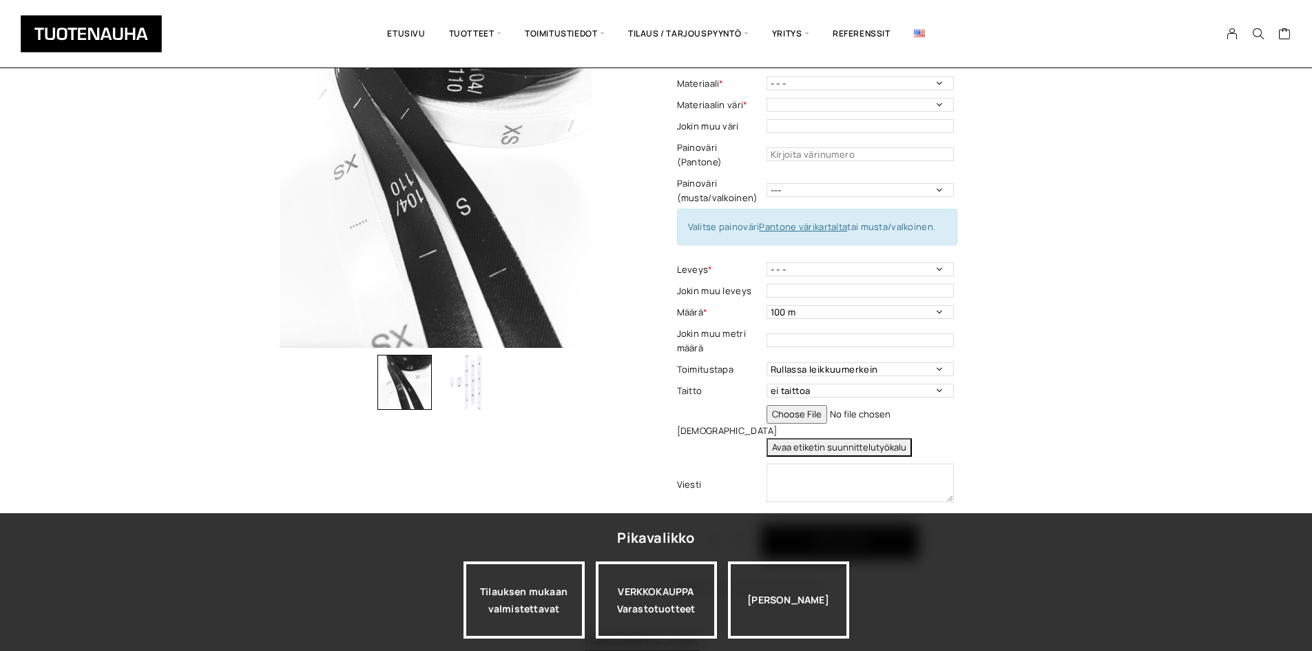
click at [474, 379] on img "button" at bounding box center [466, 382] width 55 height 55
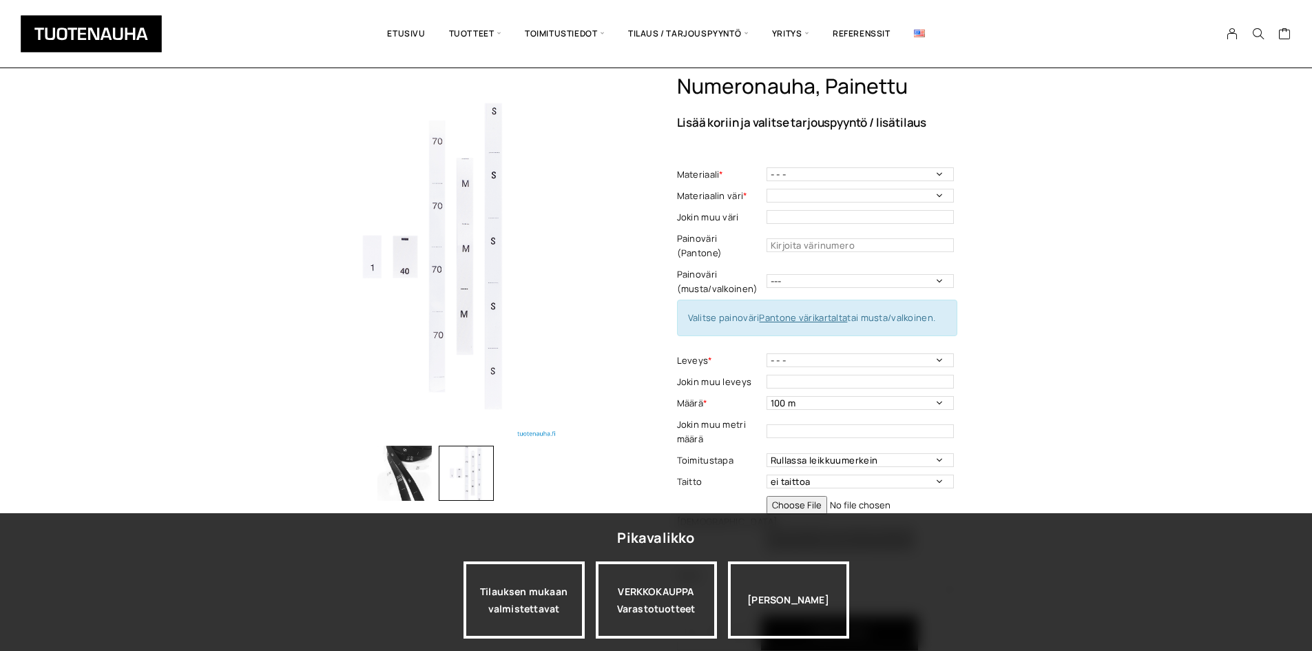
scroll to position [69, 0]
